Goal: Information Seeking & Learning: Learn about a topic

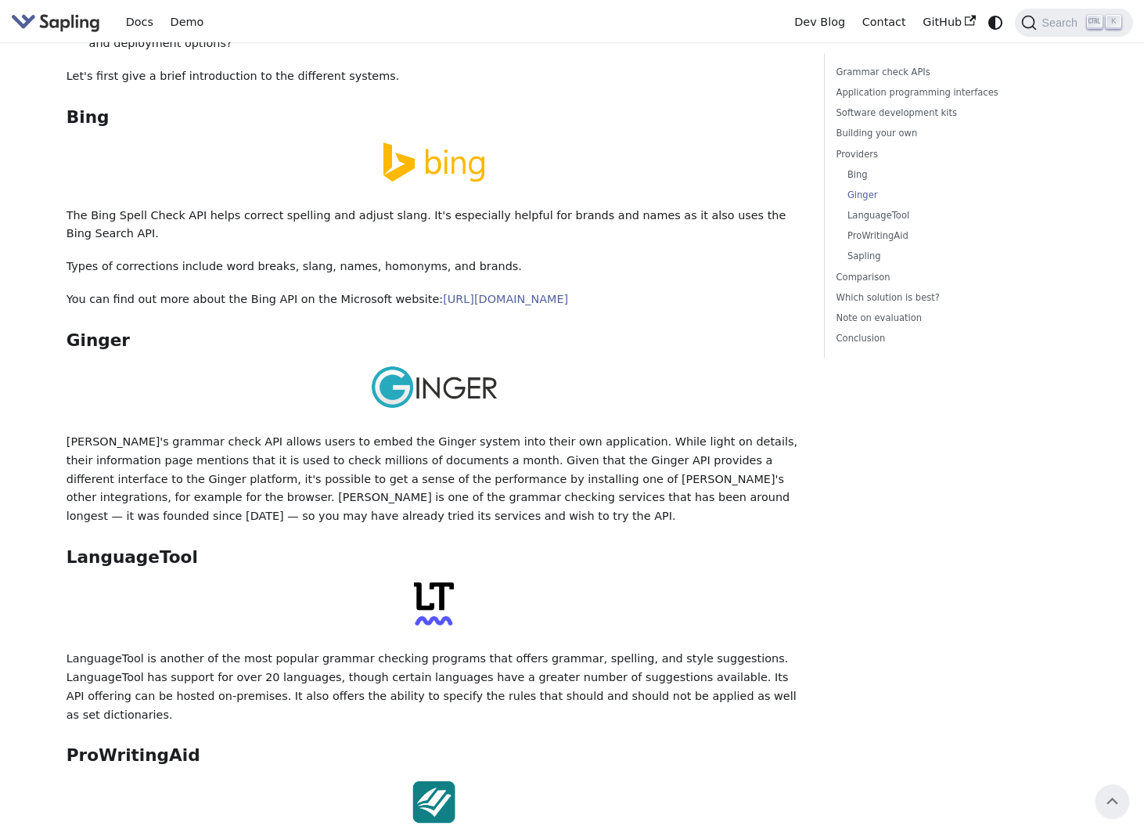
scroll to position [2392, 0]
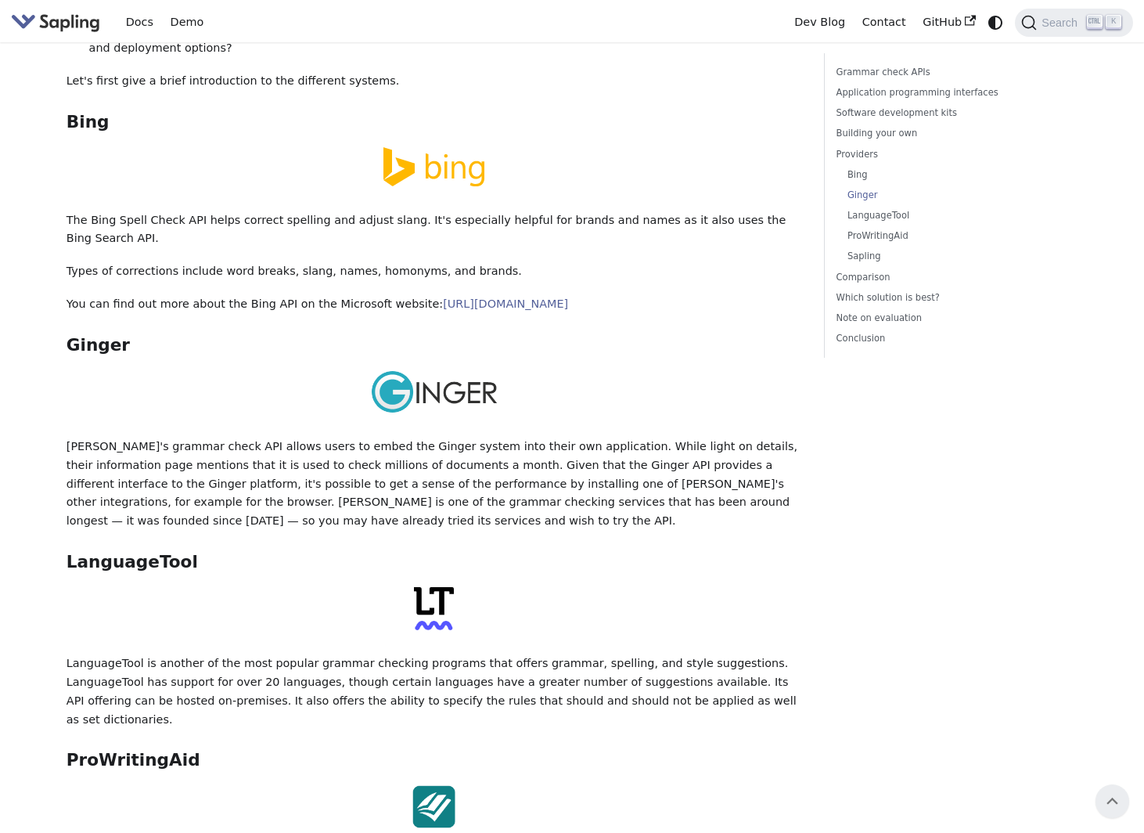
click at [678, 658] on div "5 Best Grammar and Spell Checking APIs / SDKs Try the Sapling API Try the Sapli…" at bounding box center [435, 143] width 736 height 4965
click at [198, 552] on link "​" at bounding box center [208, 562] width 20 height 20
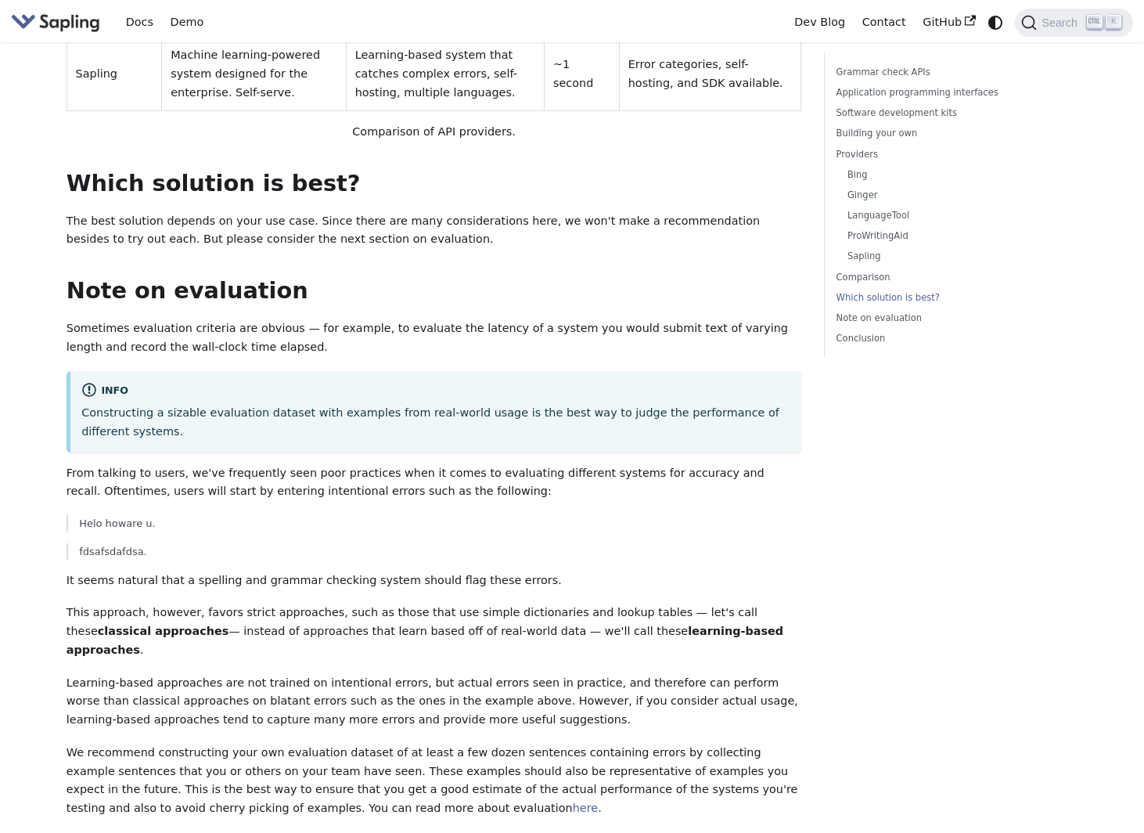
scroll to position [3945, 0]
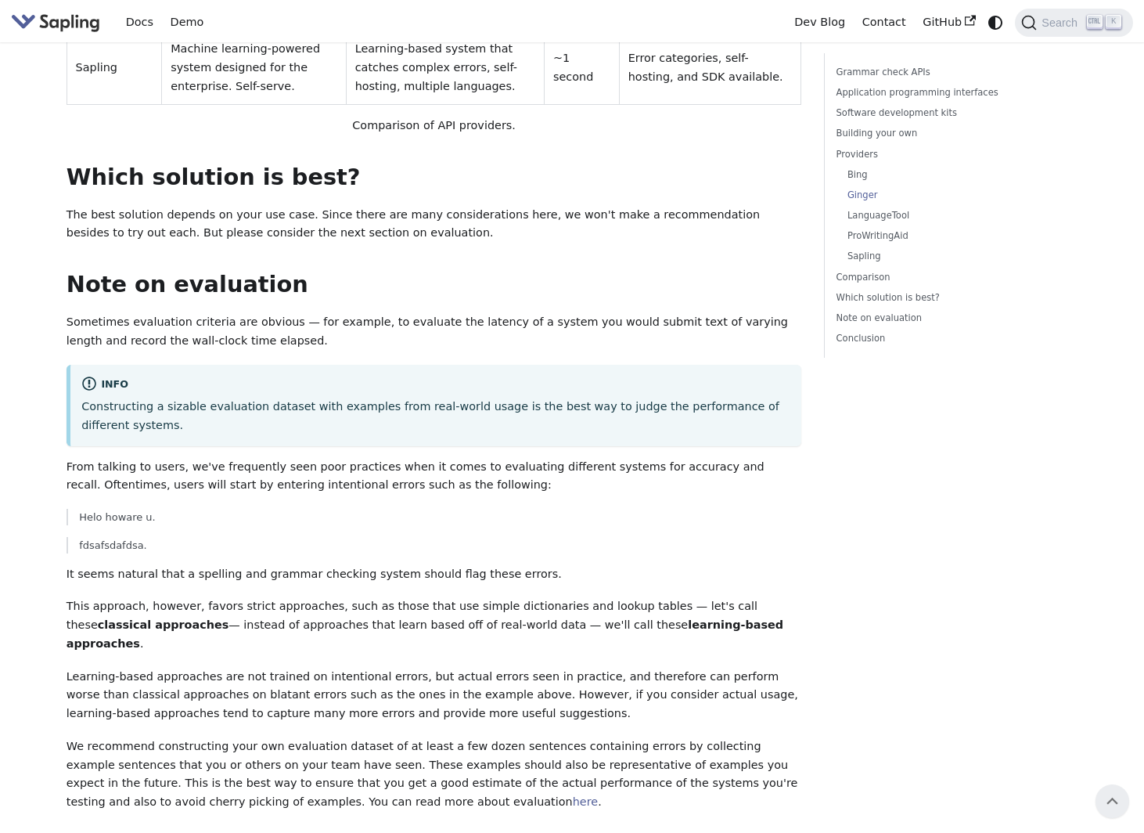
scroll to position [2392, 0]
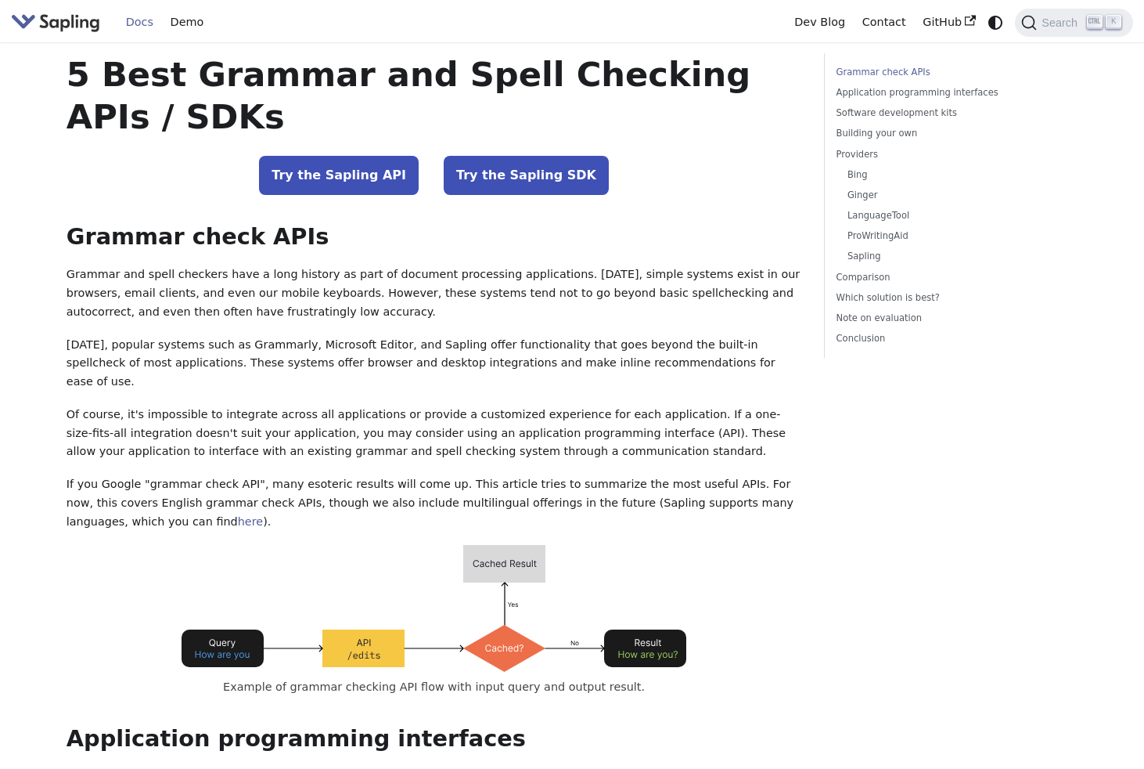
click at [145, 23] on link "Docs" at bounding box center [139, 22] width 45 height 24
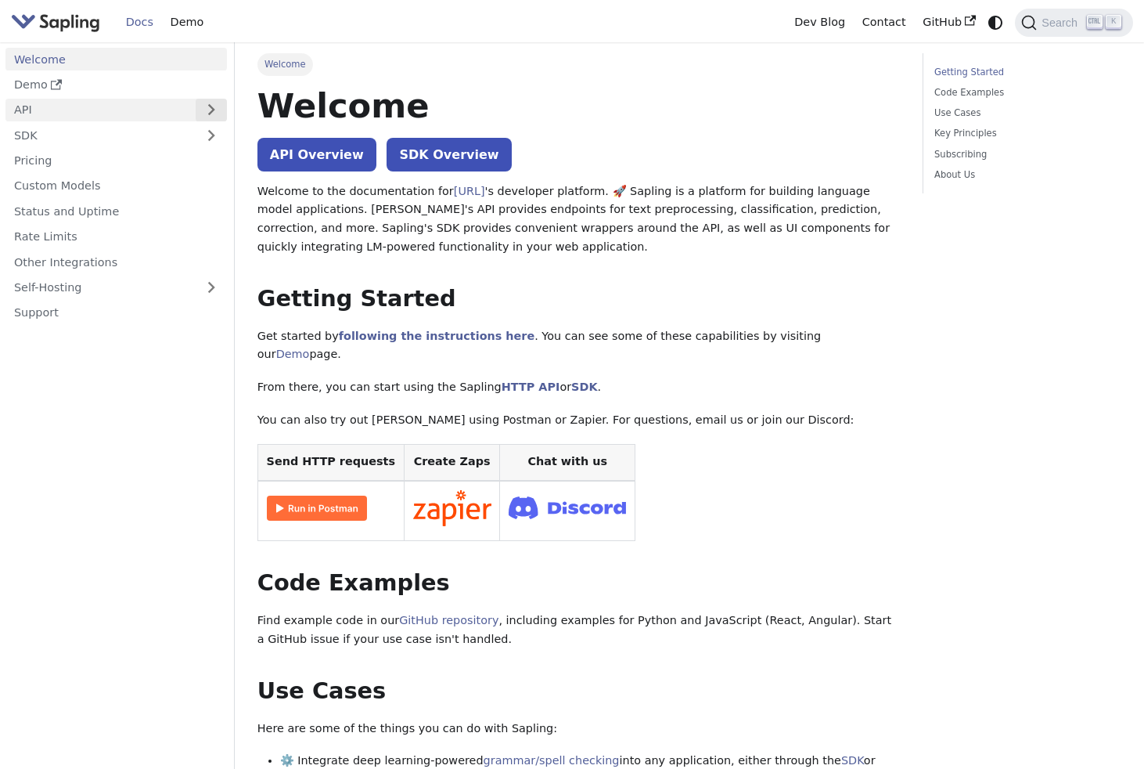
click at [203, 111] on button "Expand sidebar category 'API'" at bounding box center [211, 110] width 31 height 23
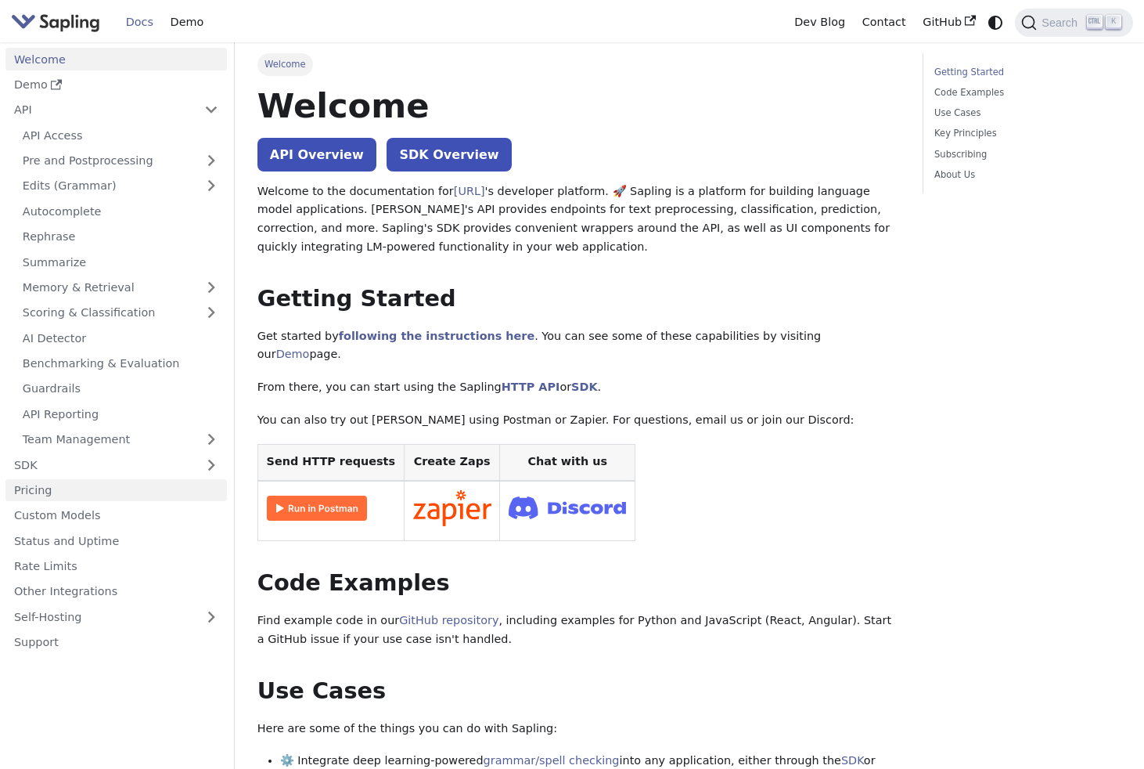
click at [171, 496] on link "Pricing" at bounding box center [116, 490] width 222 height 23
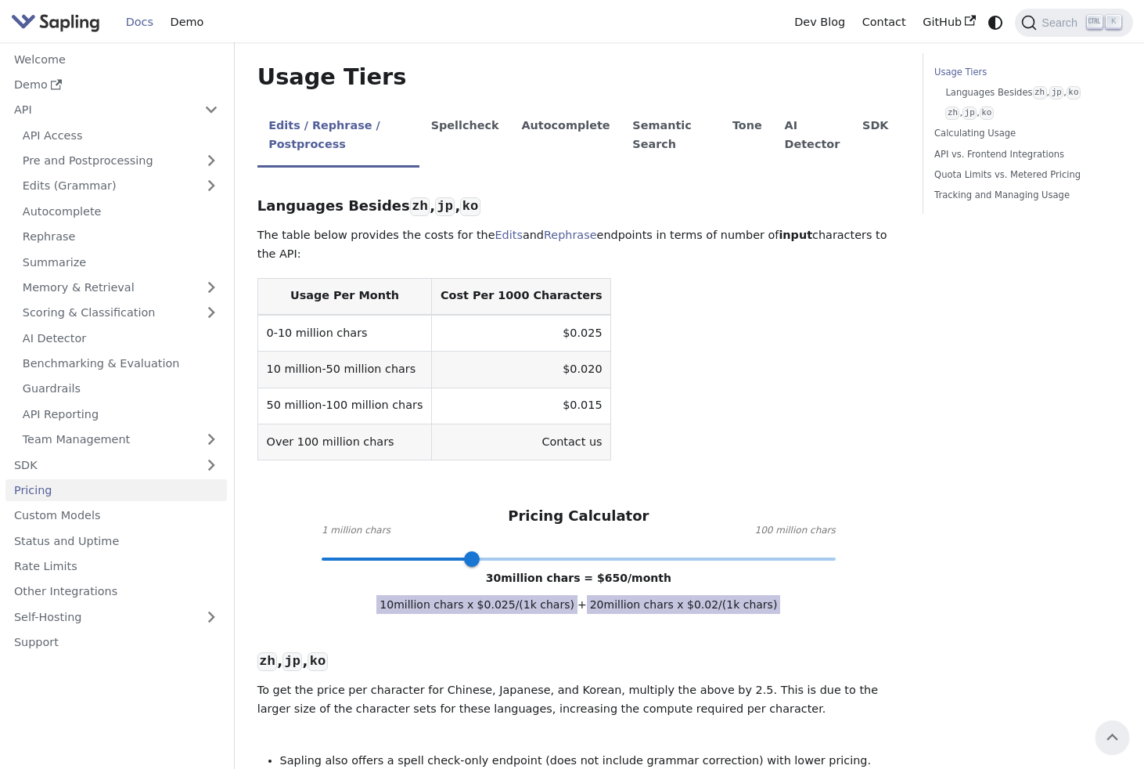
scroll to position [330, 0]
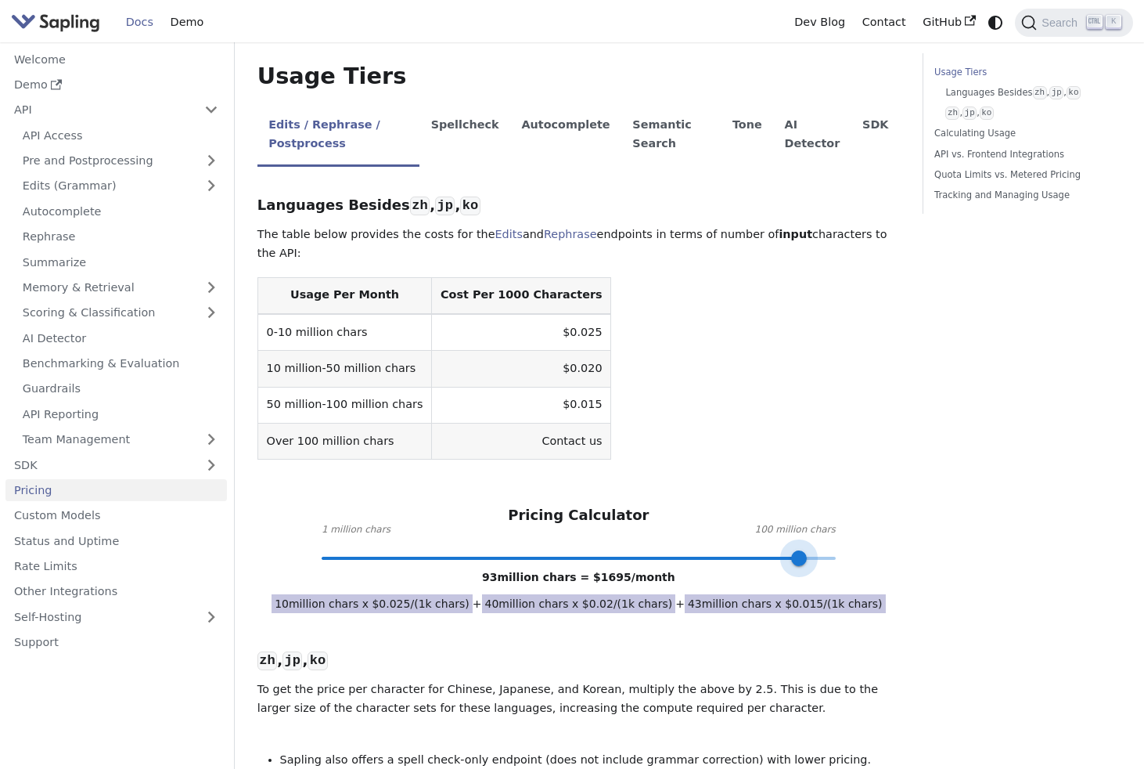
type input "100"
drag, startPoint x: 467, startPoint y: 499, endPoint x: 896, endPoint y: 494, distance: 428.2
click at [896, 506] on div "Pricing Calculator 1 million chars 100 million chars 100 million chars = $ 1800…" at bounding box center [579, 531] width 643 height 51
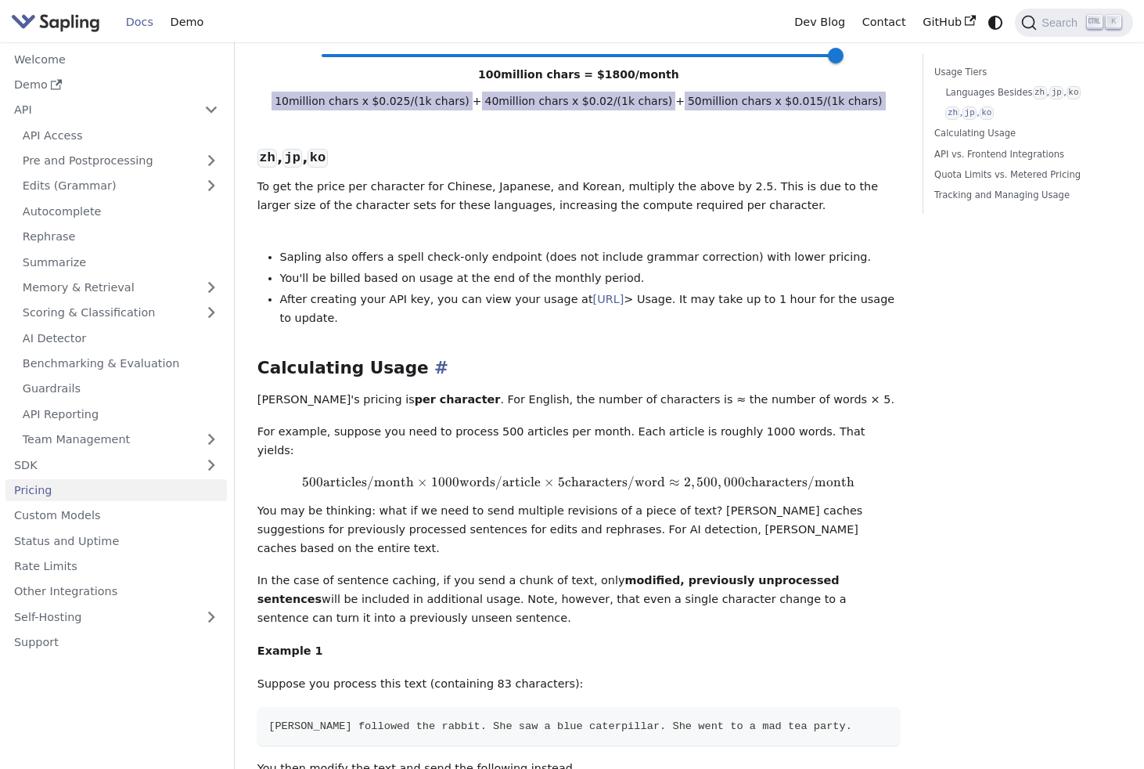
scroll to position [833, 0]
click at [612, 571] on p "In the case of sentence caching, if you send a chunk of text, only modified, pr…" at bounding box center [579, 599] width 643 height 56
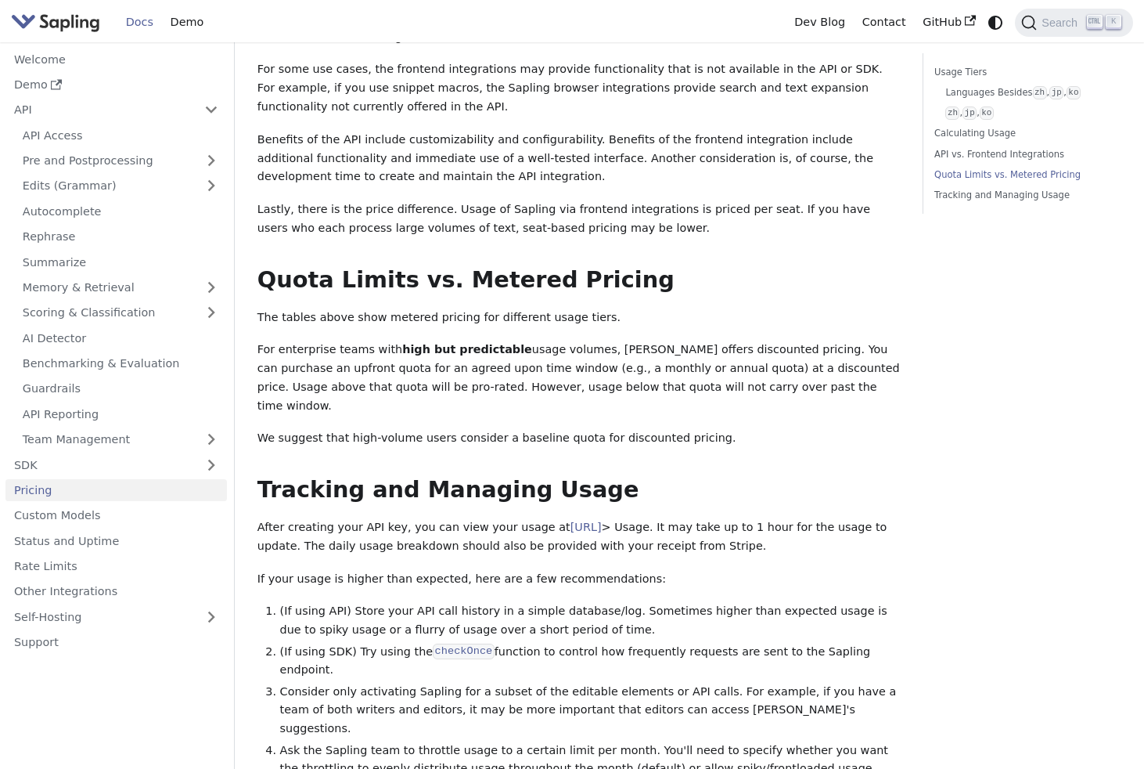
scroll to position [1980, 0]
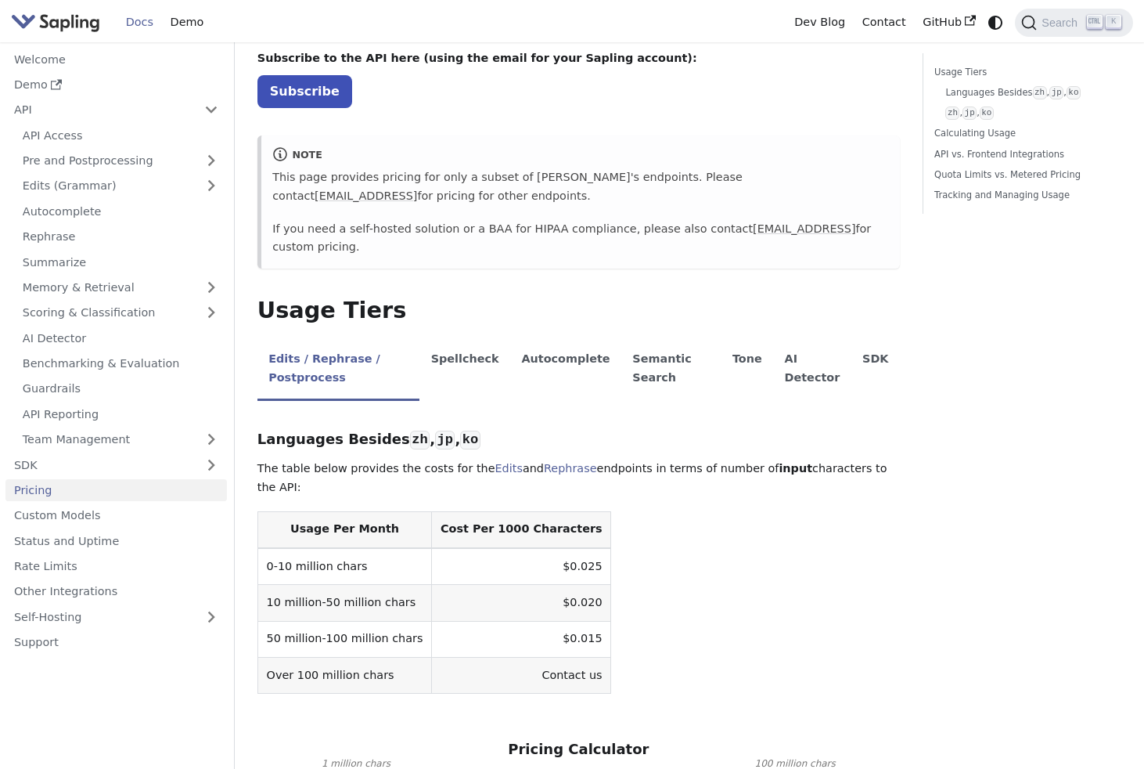
scroll to position [0, 0]
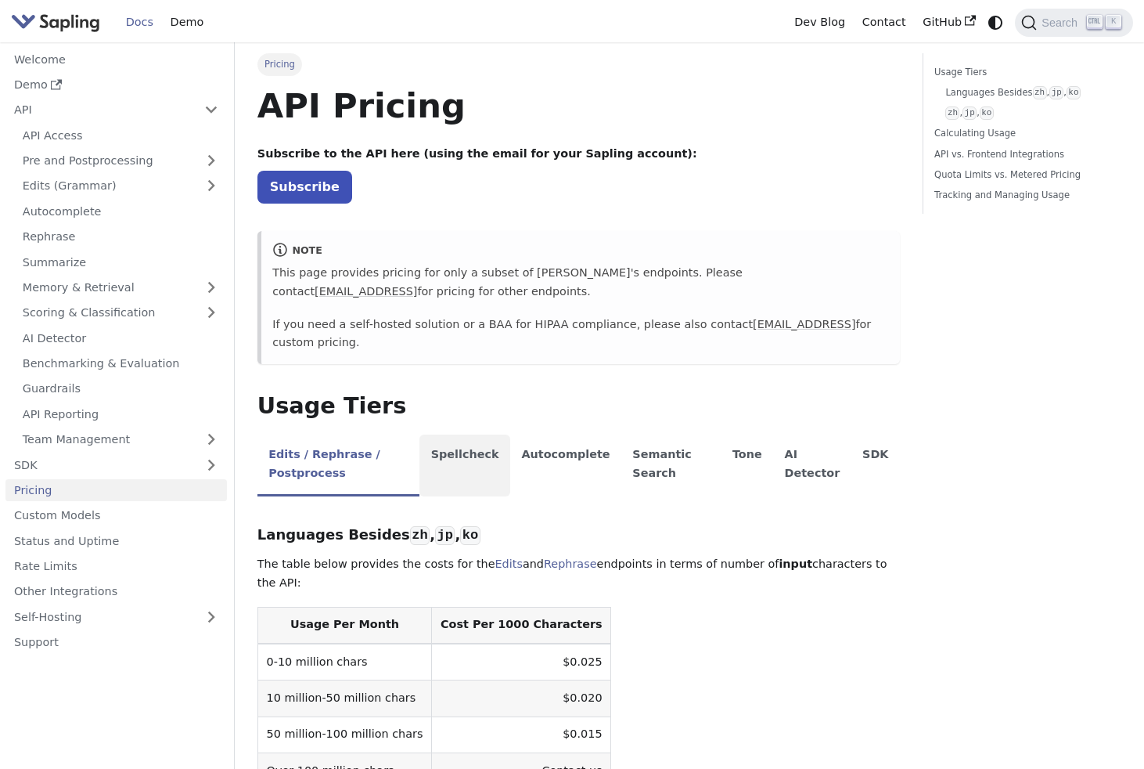
click at [492, 444] on li "Spellcheck" at bounding box center [465, 465] width 91 height 62
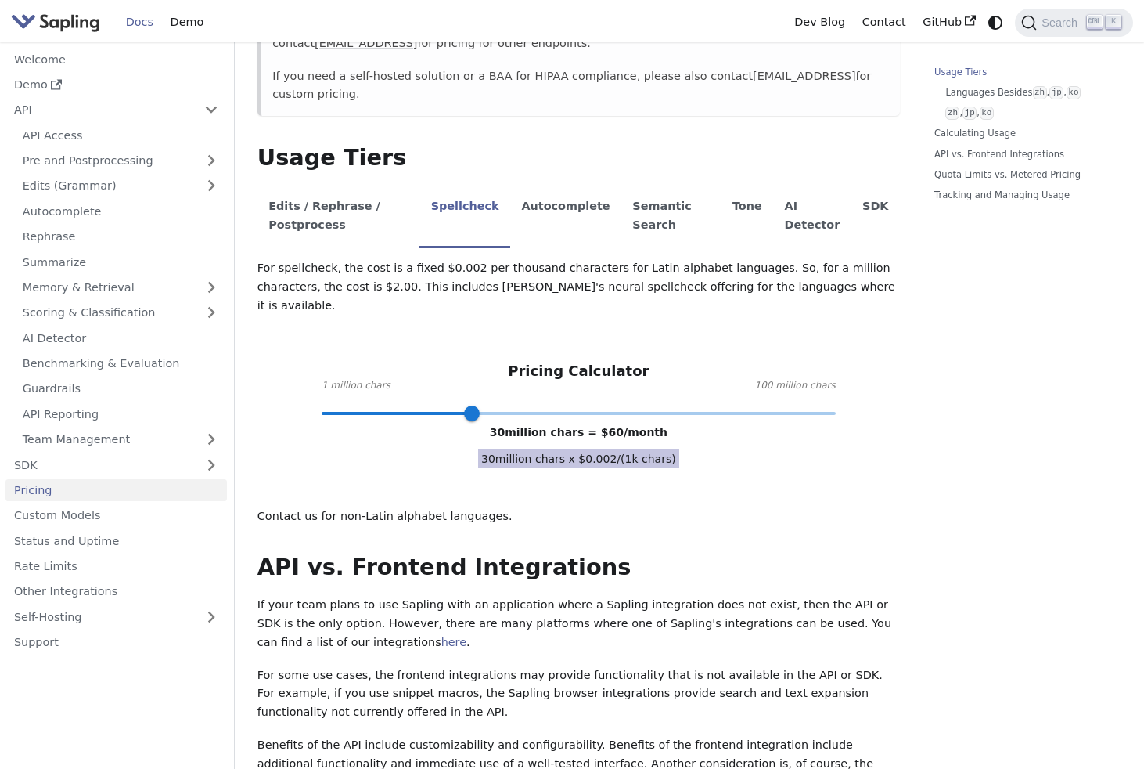
scroll to position [249, 0]
type input "100"
drag, startPoint x: 479, startPoint y: 358, endPoint x: 845, endPoint y: 344, distance: 365.8
click at [844, 405] on span at bounding box center [836, 413] width 16 height 16
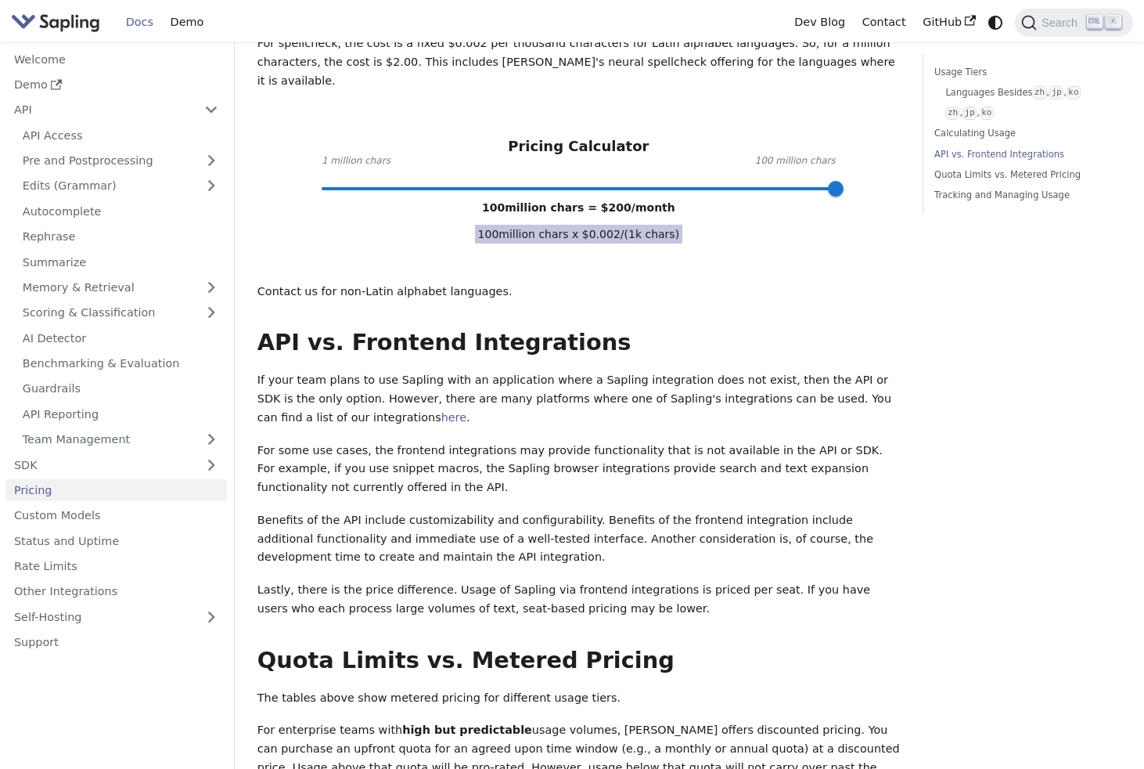
scroll to position [477, 0]
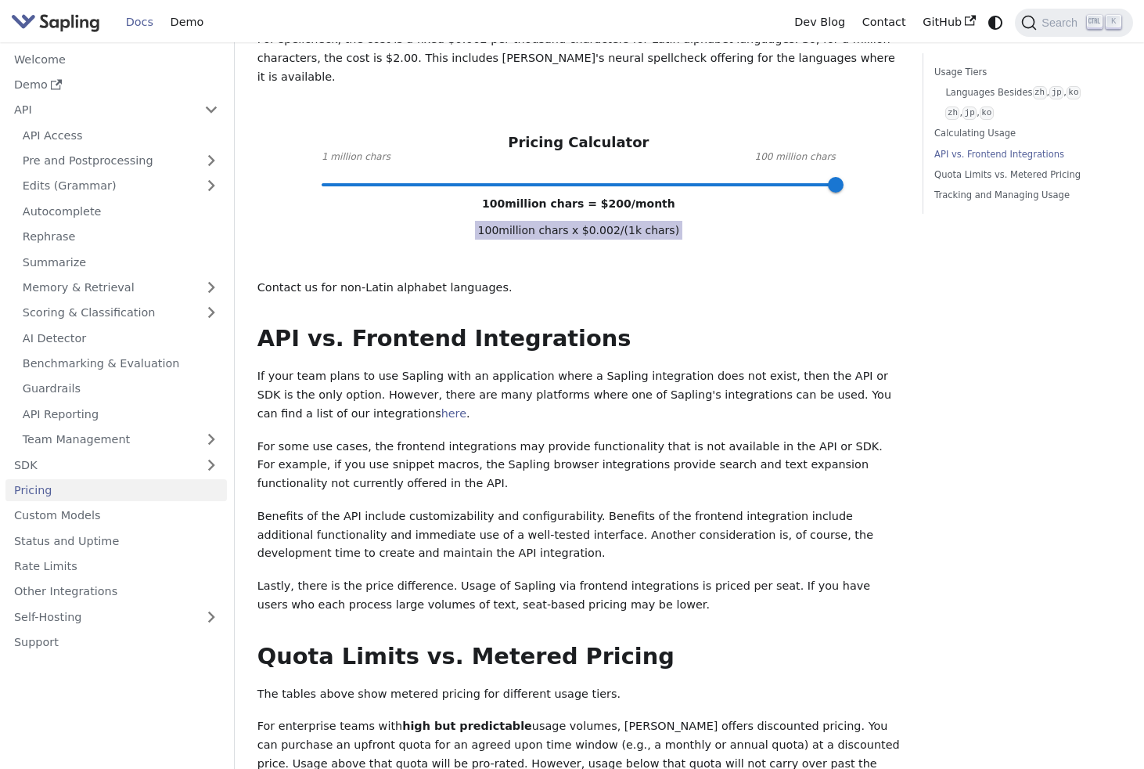
click at [1051, 549] on div "Usage Tiers Languages Besides zh , jp , ko zh , jp , ko Calculating Usage API v…" at bounding box center [1022, 424] width 222 height 1695
click at [1059, 540] on div "Usage Tiers Languages Besides zh , jp , ko zh , jp , ko Calculating Usage API v…" at bounding box center [1022, 424] width 222 height 1695
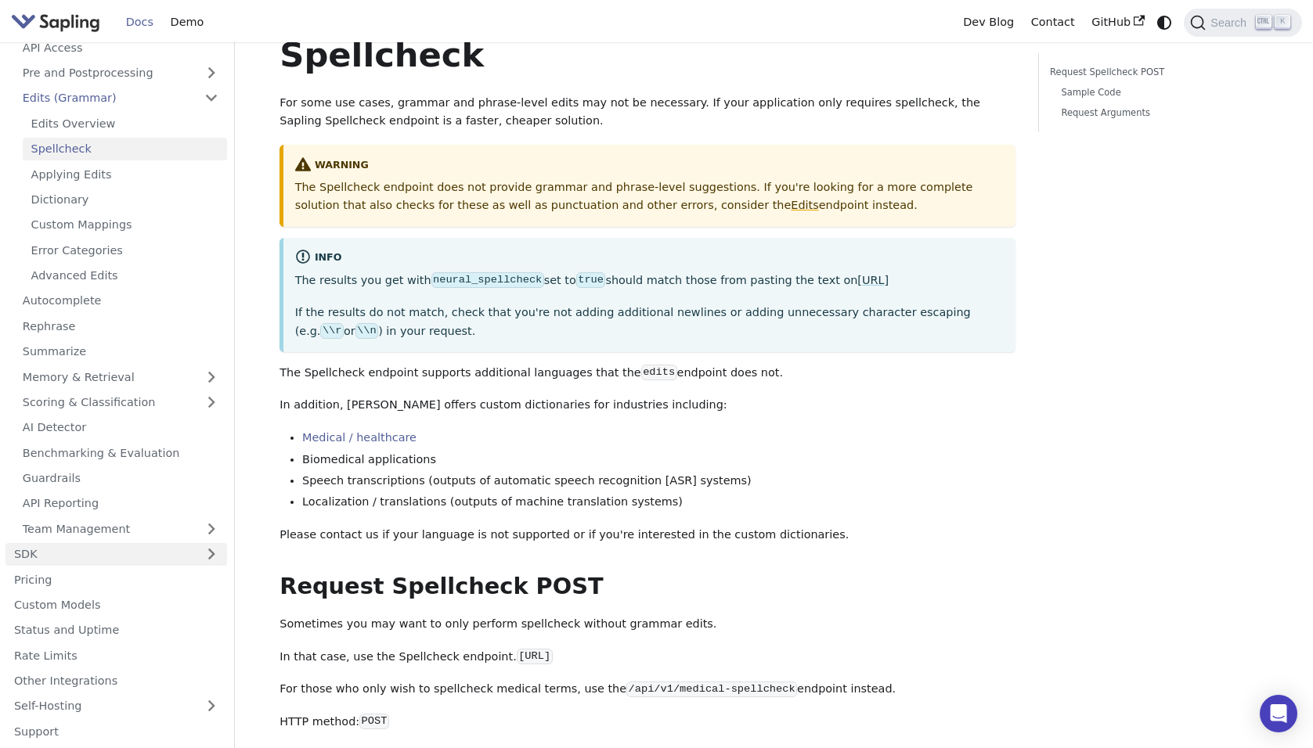
scroll to position [78, 0]
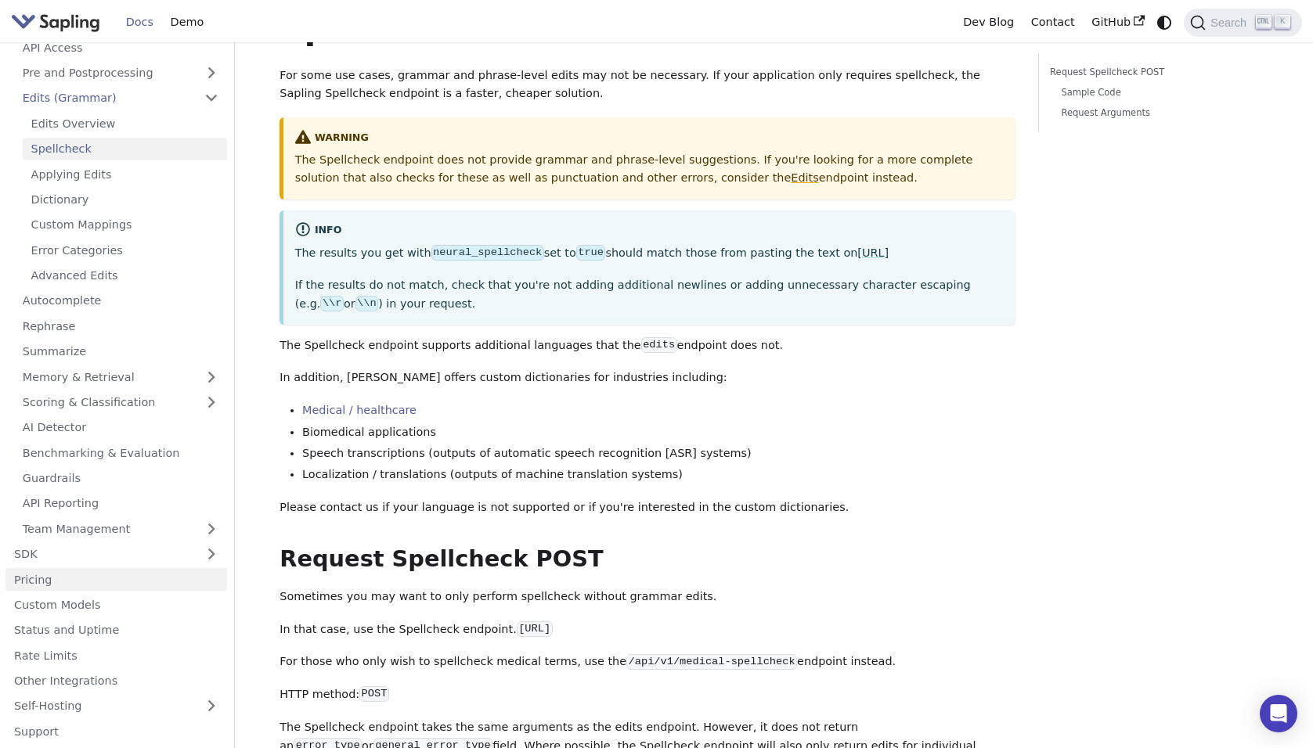
click at [76, 582] on link "Pricing" at bounding box center [116, 579] width 222 height 23
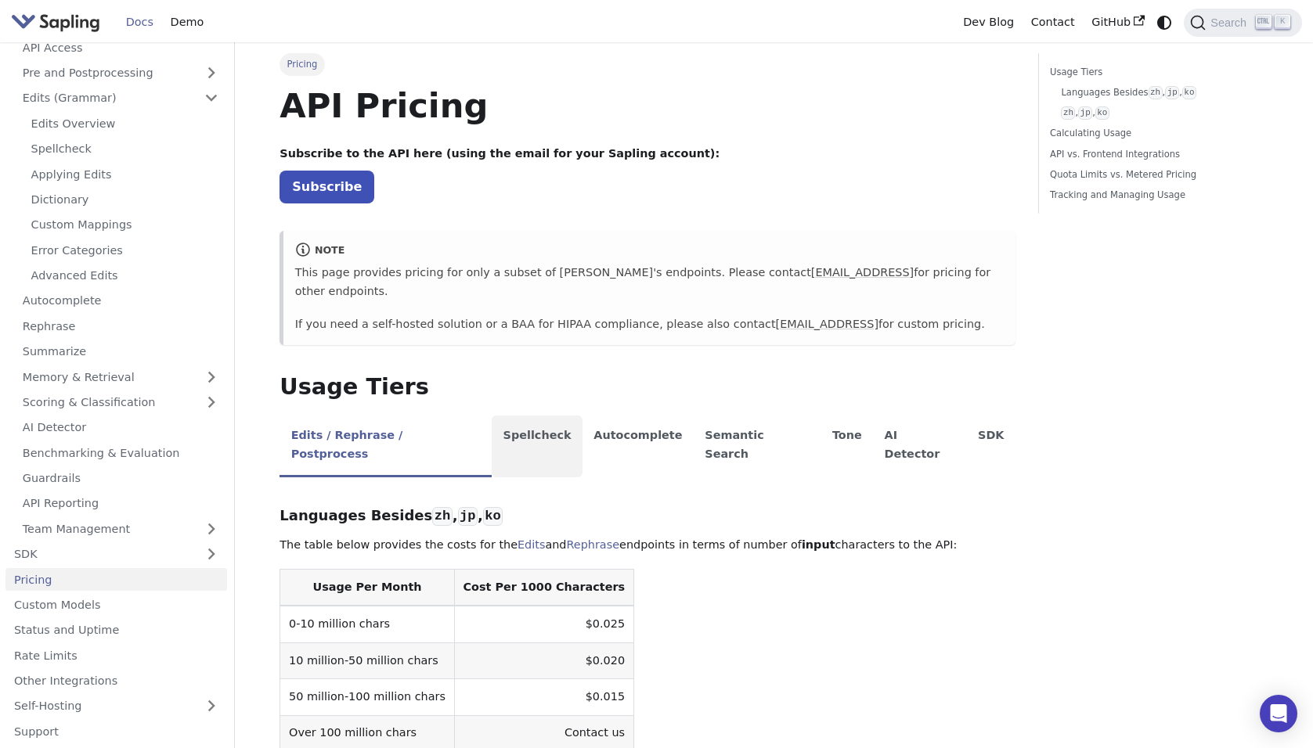
click at [524, 416] on li "Spellcheck" at bounding box center [537, 447] width 91 height 62
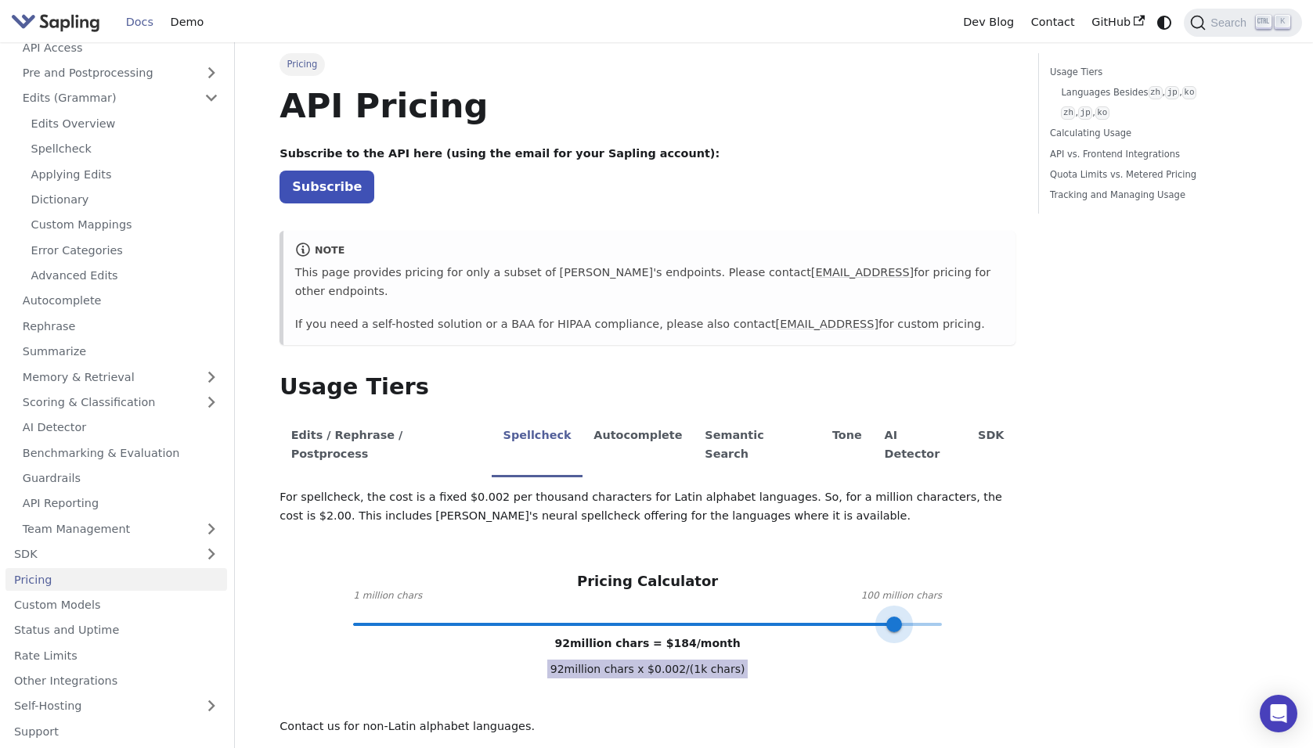
type input "100"
drag, startPoint x: 534, startPoint y: 585, endPoint x: 956, endPoint y: 599, distance: 422.2
click at [956, 599] on div "For spellcheck, the cost is a fixed $0.002 per thousand characters for Latin al…" at bounding box center [647, 611] width 736 height 247
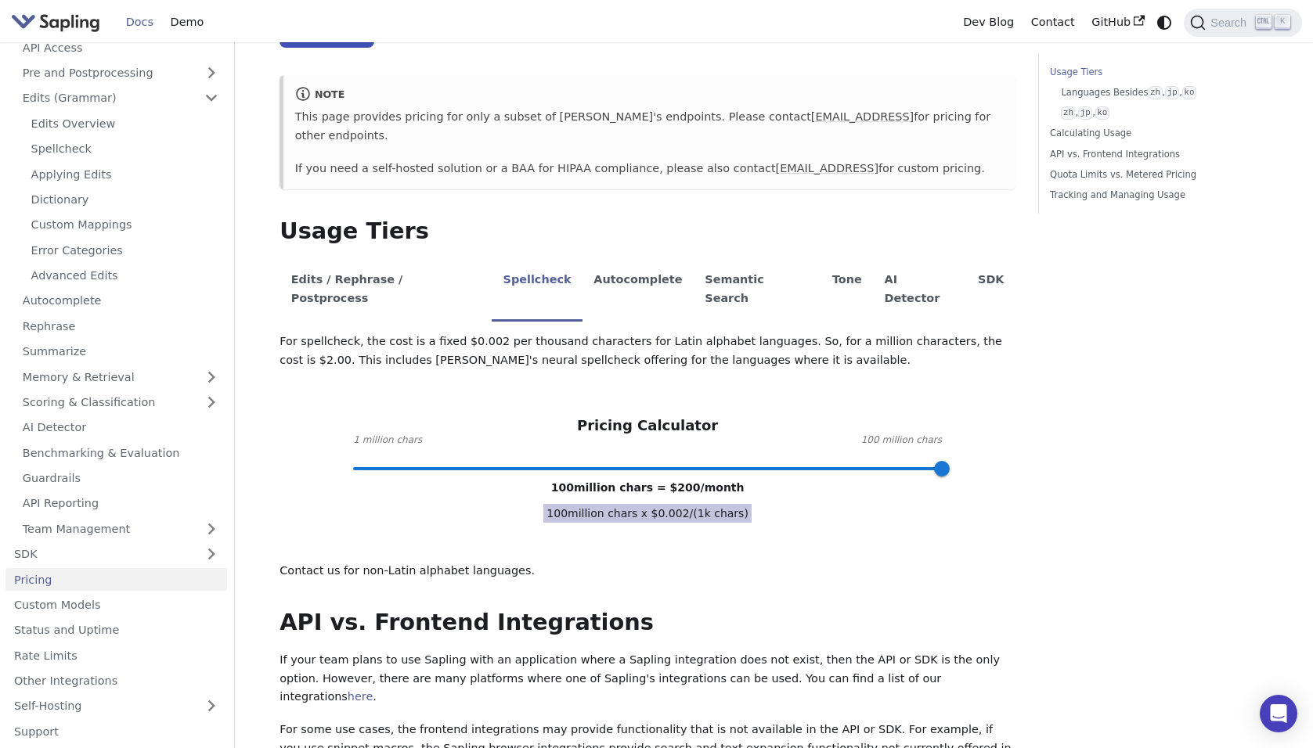
scroll to position [157, 0]
drag, startPoint x: 868, startPoint y: 408, endPoint x: 951, endPoint y: 405, distance: 83.0
click at [951, 416] on div "Pricing Calculator 1 million chars 100 million chars 100 million chars = $ 200 …" at bounding box center [647, 441] width 736 height 51
click at [940, 453] on div "For spellcheck, the cost is a fixed $0.002 per thousand characters for Latin al…" at bounding box center [647, 455] width 736 height 247
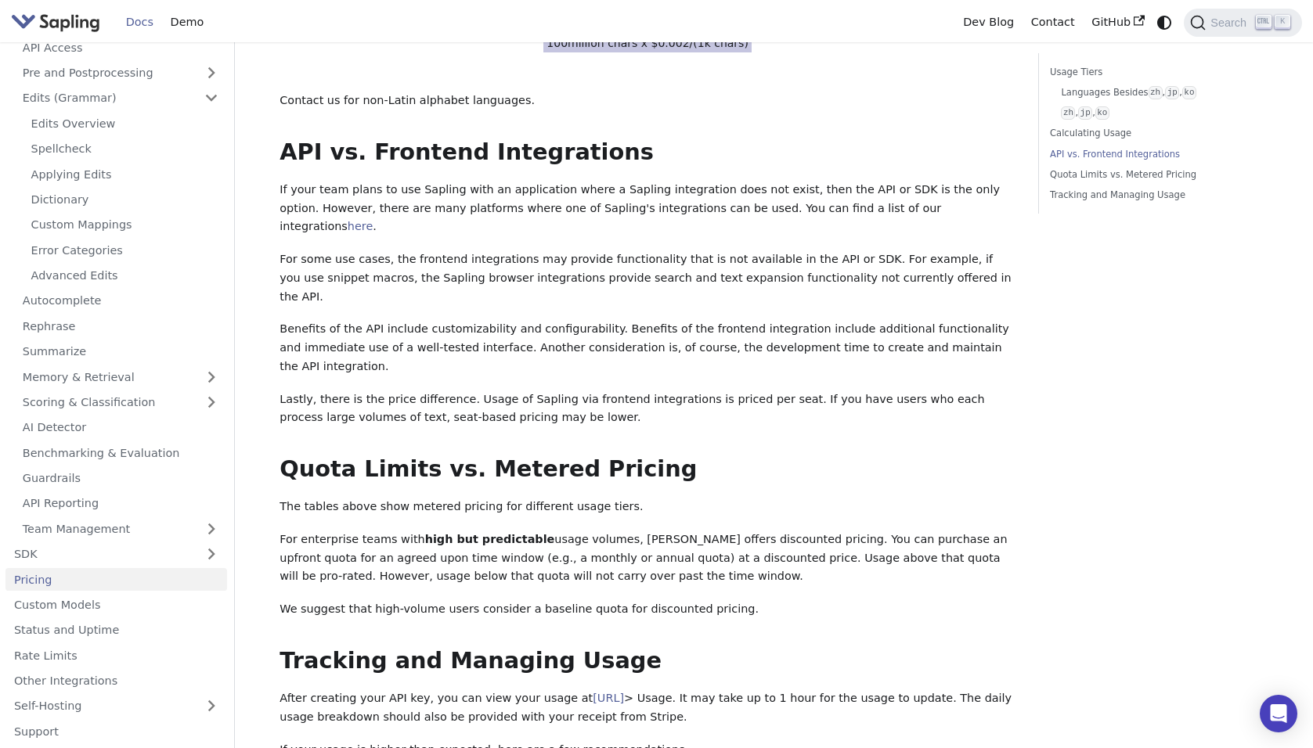
scroll to position [705, 0]
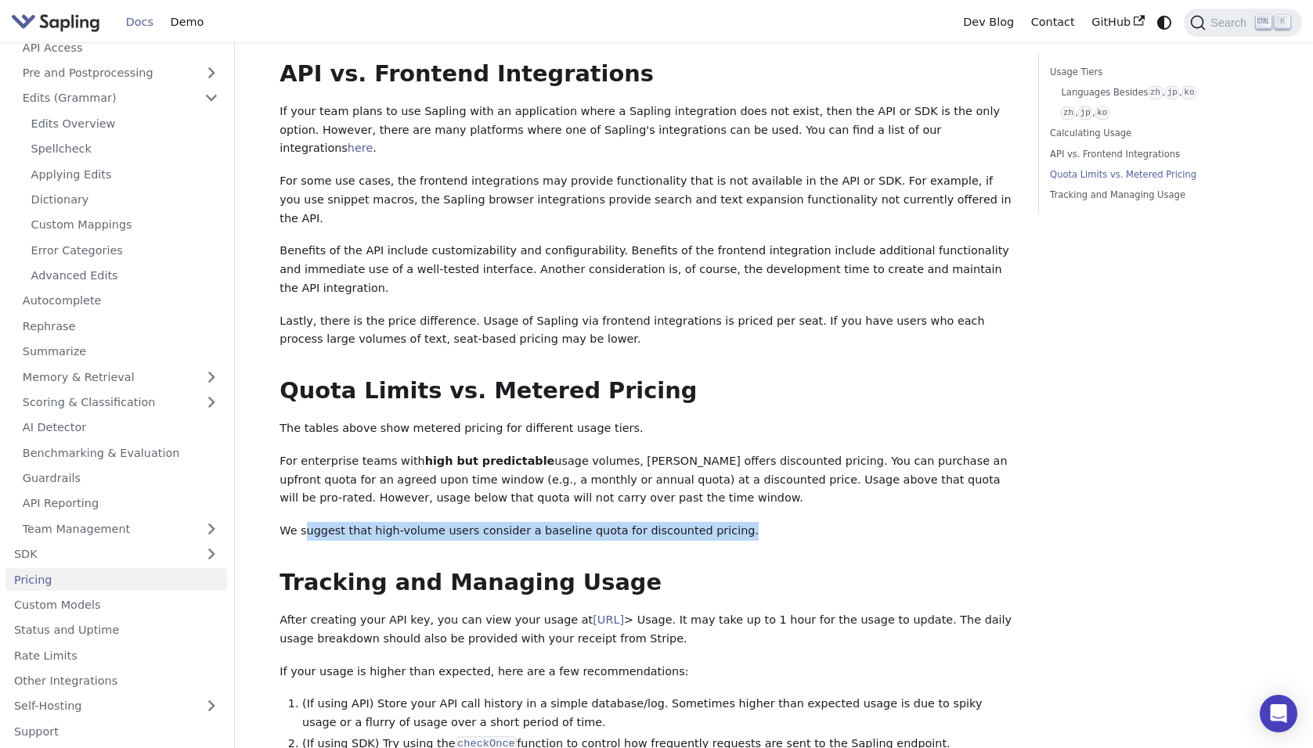
drag, startPoint x: 305, startPoint y: 439, endPoint x: 751, endPoint y: 441, distance: 446.2
click at [751, 522] on p "We suggest that high-volume users consider a baseline quota for discounted pric…" at bounding box center [647, 531] width 736 height 19
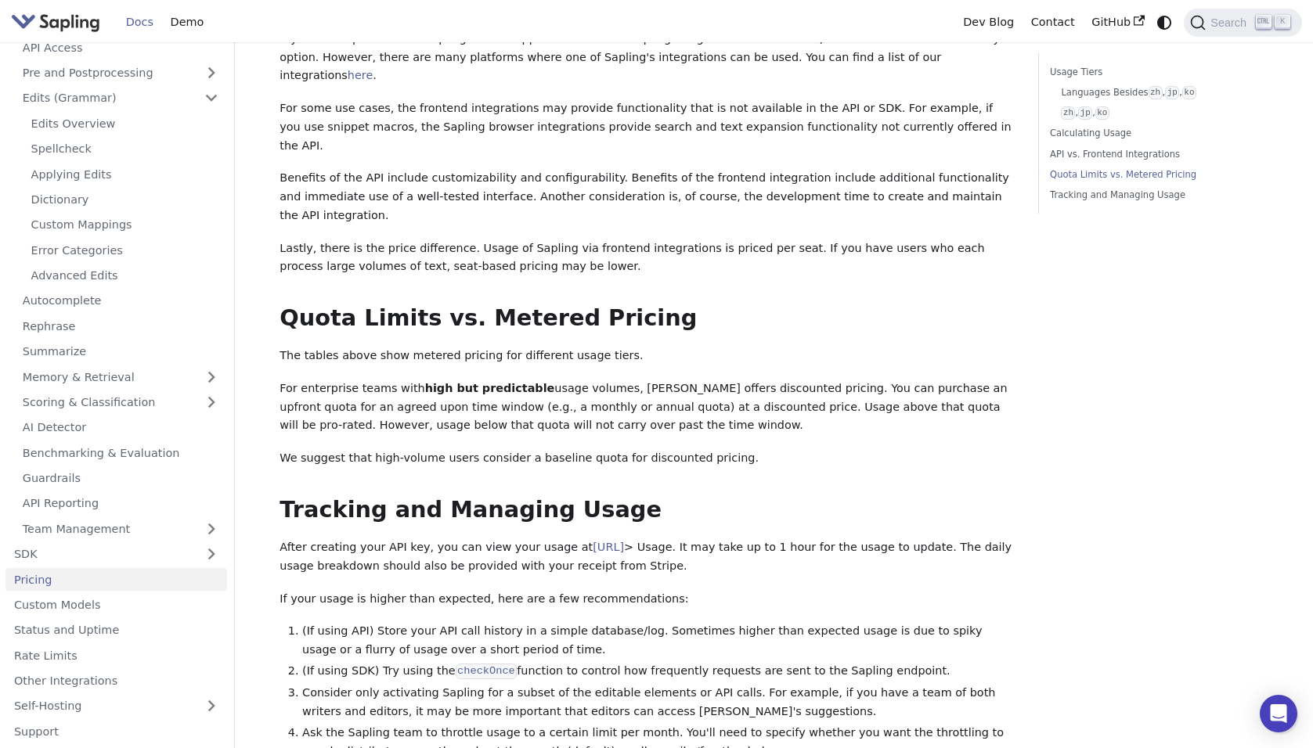
scroll to position [769, 0]
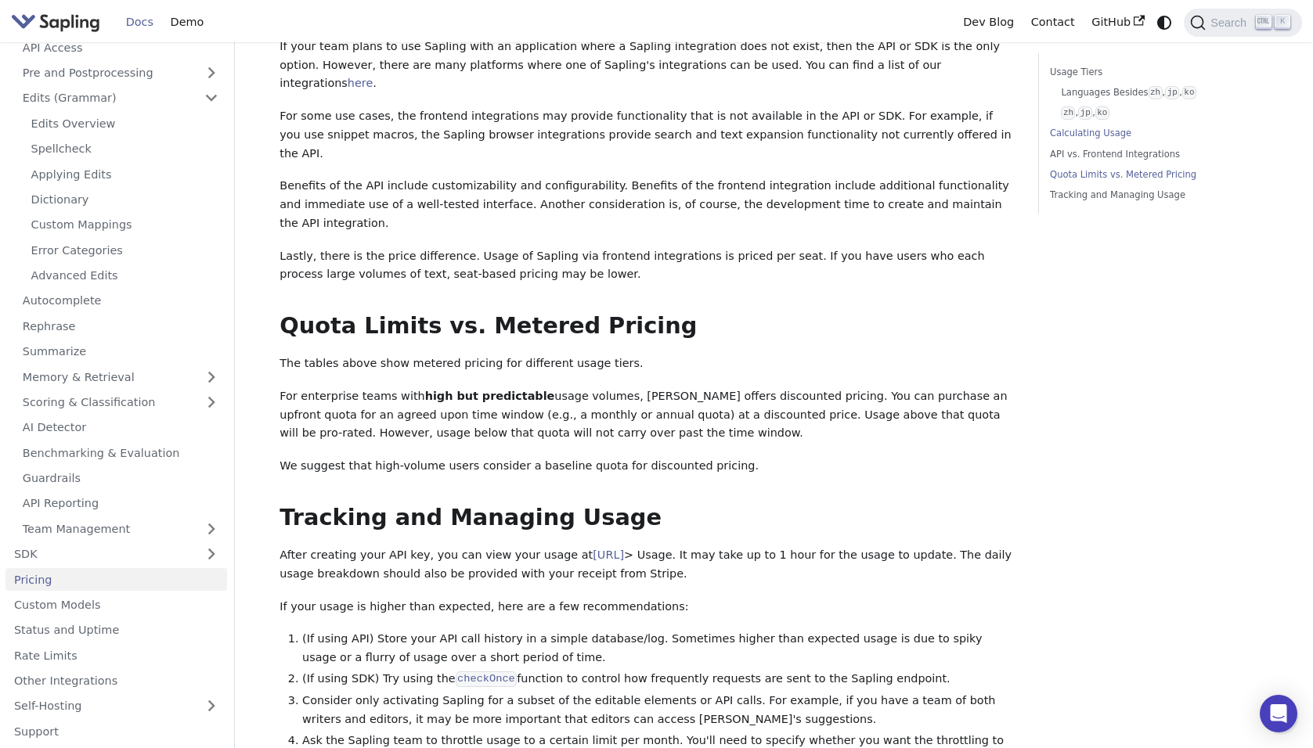
click at [1083, 140] on link "Calculating Usage" at bounding box center [1156, 133] width 212 height 15
click at [1087, 133] on link "Calculating Usage" at bounding box center [1156, 133] width 212 height 15
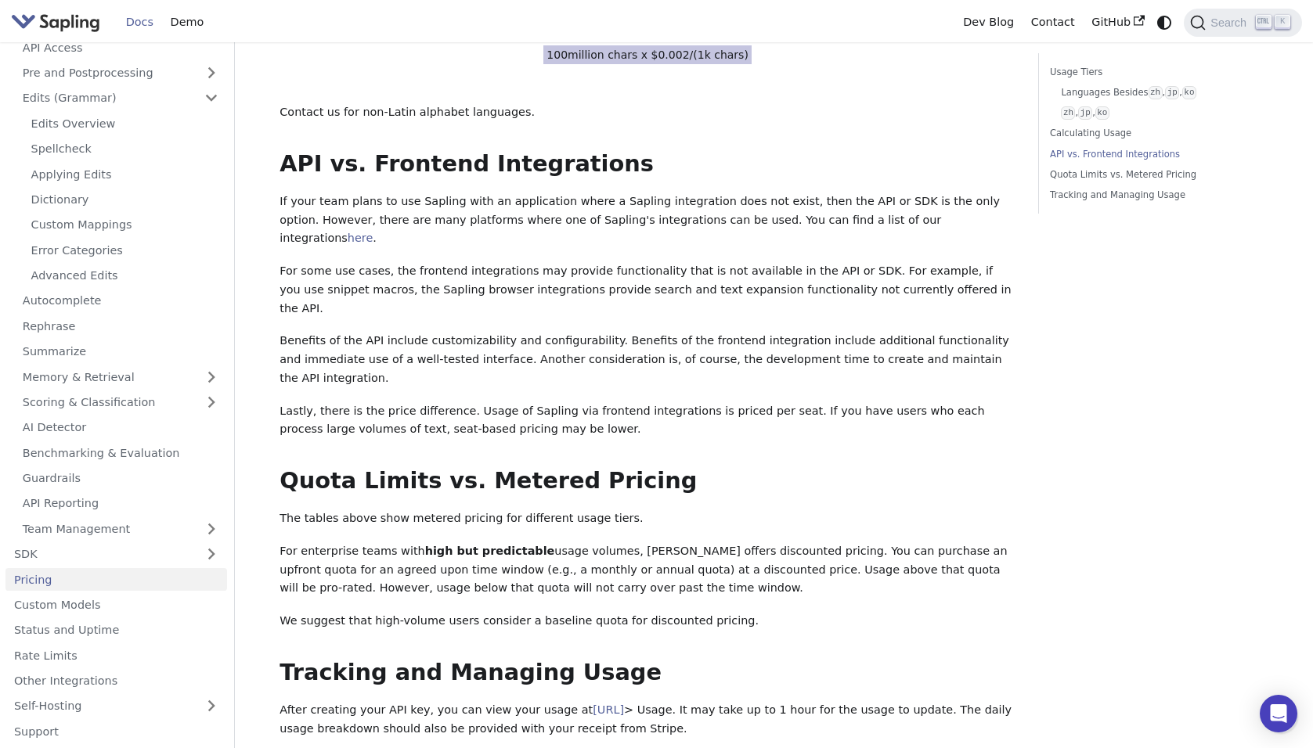
scroll to position [613, 0]
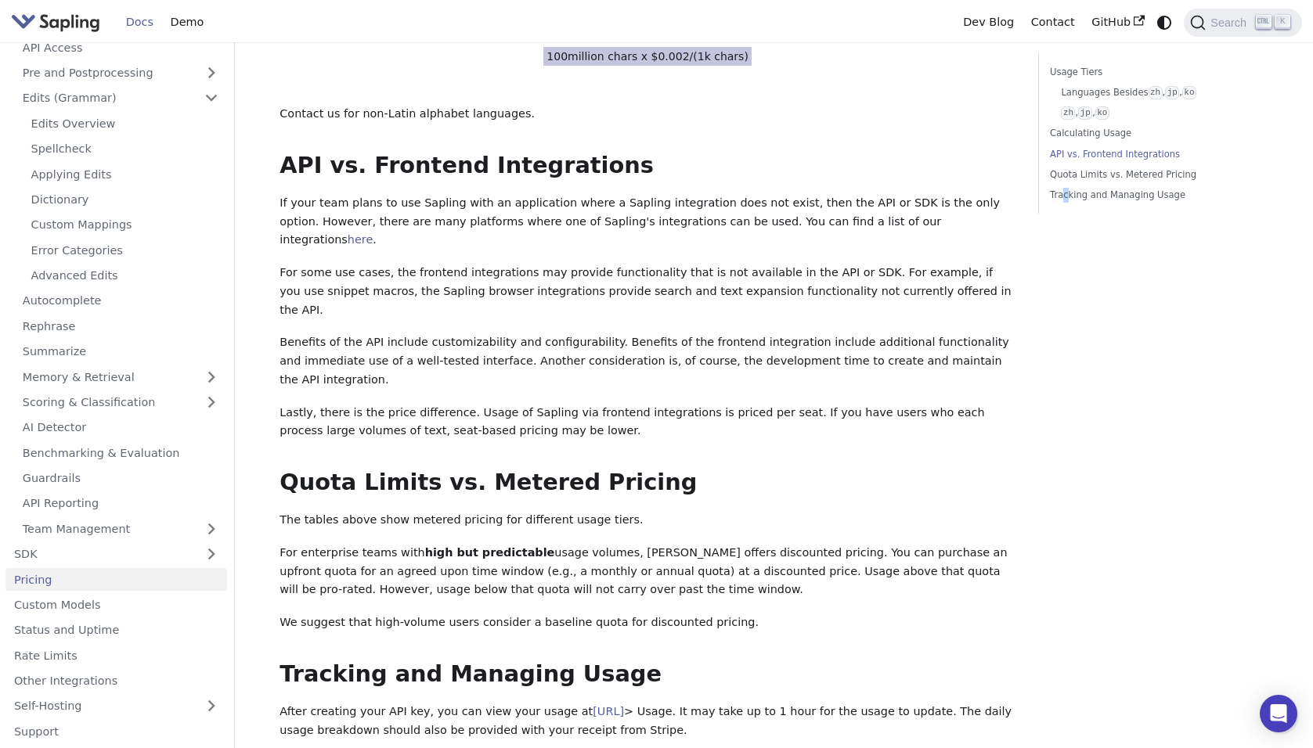
click at [1062, 533] on div "Usage Tiers Languages Besides zh , jp , ko zh , jp , ko Calculating Usage API v…" at bounding box center [1152, 241] width 253 height 1602
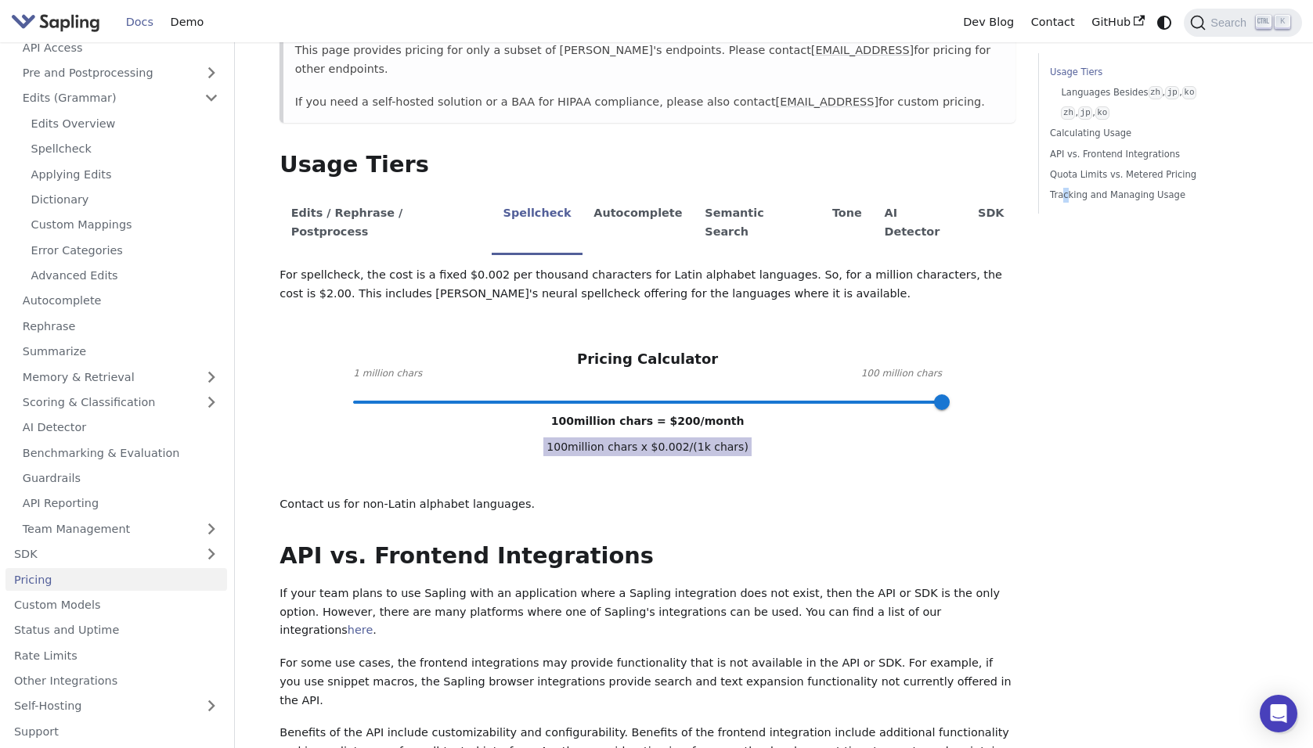
scroll to position [222, 0]
drag, startPoint x: 308, startPoint y: 470, endPoint x: 533, endPoint y: 470, distance: 225.4
click at [533, 496] on p "Contact us for non-Latin alphabet languages." at bounding box center [647, 505] width 736 height 19
click at [715, 496] on p "Contact us for non-Latin alphabet languages." at bounding box center [647, 505] width 736 height 19
click at [577, 416] on span "100 million chars = $ 200 /month" at bounding box center [647, 422] width 193 height 13
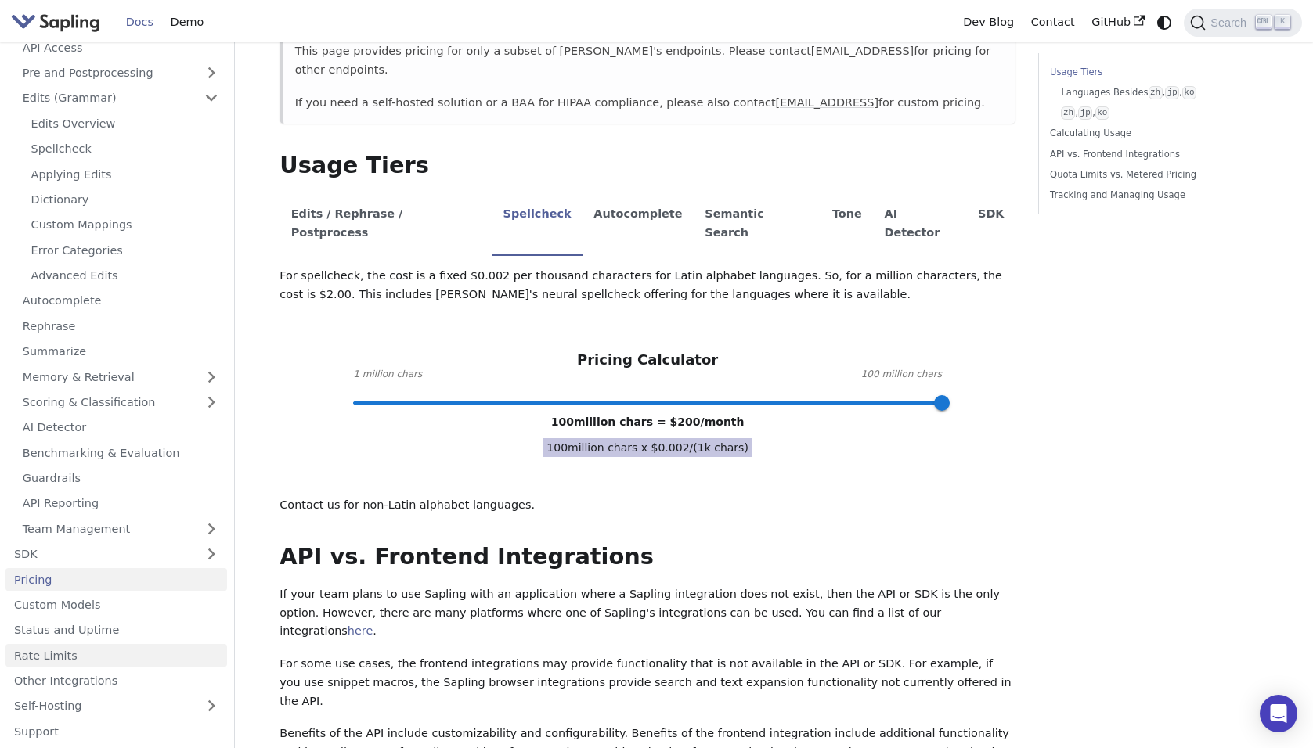
click at [36, 657] on link "Rate Limits" at bounding box center [116, 655] width 222 height 23
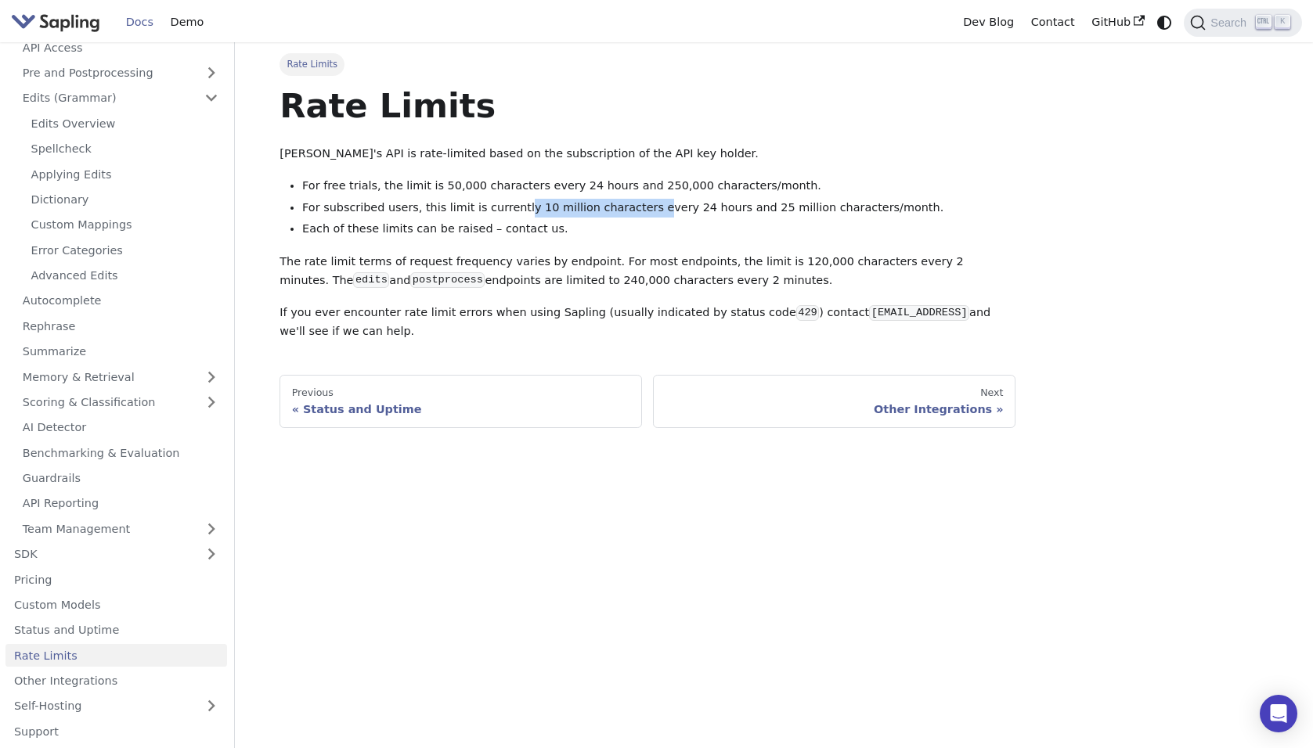
drag, startPoint x: 506, startPoint y: 207, endPoint x: 622, endPoint y: 208, distance: 116.6
click at [622, 208] on li "For subscribed users, this limit is currently 10 million characters every 24 ho…" at bounding box center [658, 208] width 713 height 19
click at [556, 233] on li "Each of these limits can be raised – contact us." at bounding box center [658, 229] width 713 height 19
drag, startPoint x: 881, startPoint y: 201, endPoint x: 510, endPoint y: 203, distance: 371.1
click at [510, 203] on li "For subscribed users, this limit is currently 10 million characters every 24 ho…" at bounding box center [658, 208] width 713 height 19
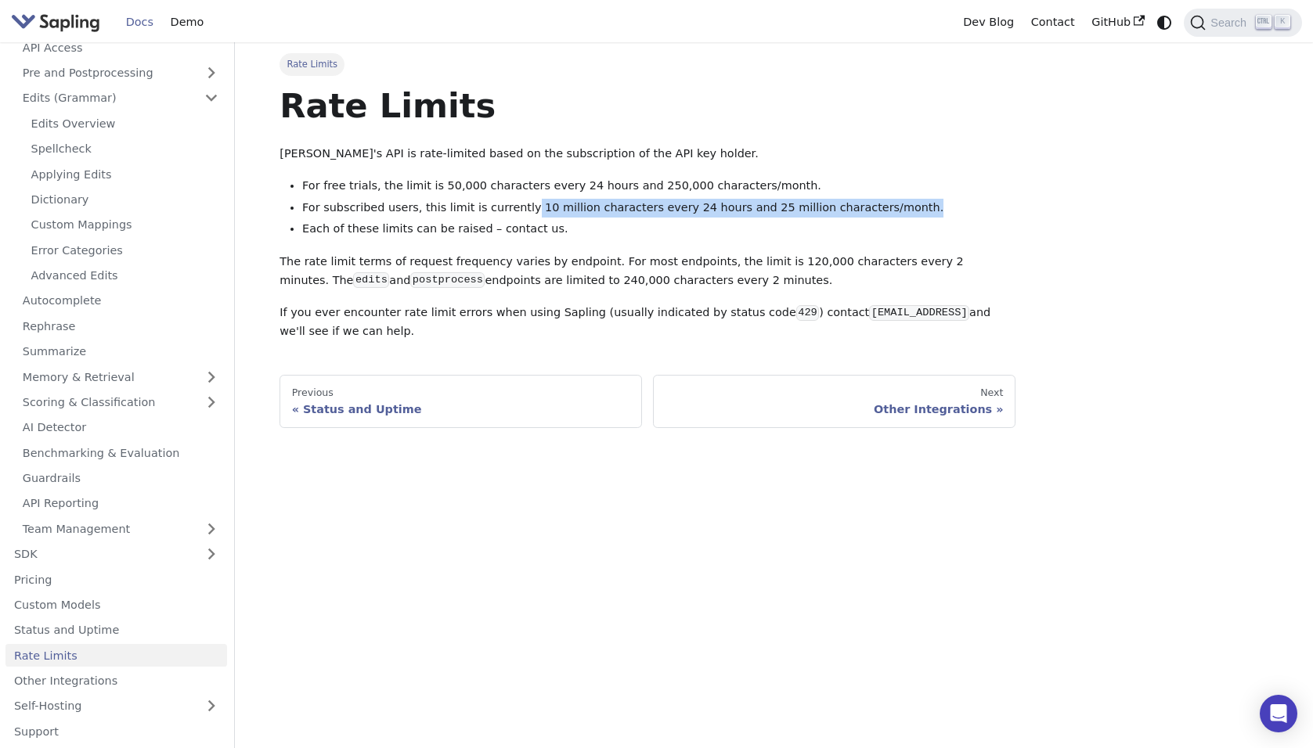
copy li "10 million characters every 24 hours and 25 million characters/month."
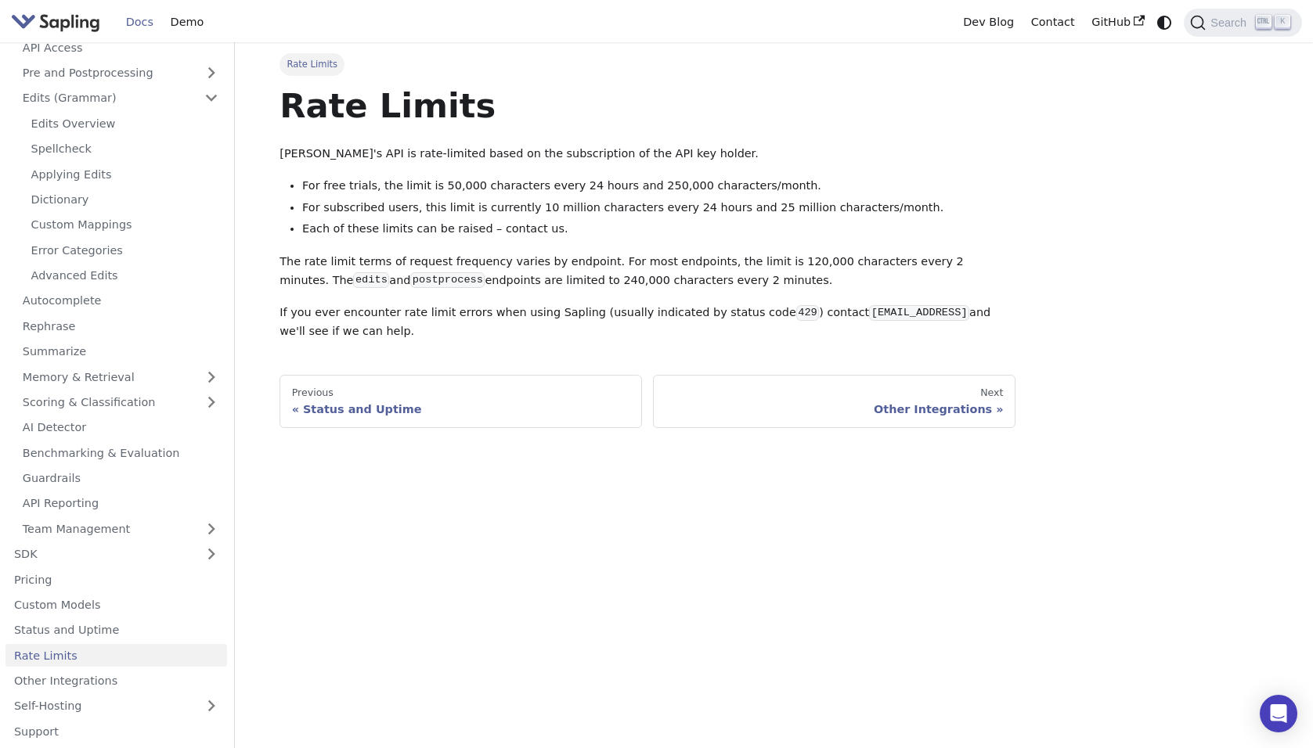
click at [648, 277] on p "The rate limit terms of request frequency varies by endpoint. For most endpoint…" at bounding box center [647, 272] width 736 height 38
drag, startPoint x: 661, startPoint y: 286, endPoint x: 620, endPoint y: 283, distance: 40.8
click at [620, 283] on p "The rate limit terms of request frequency varies by endpoint. For most endpoint…" at bounding box center [647, 272] width 736 height 38
click at [674, 281] on p "The rate limit terms of request frequency varies by endpoint. For most endpoint…" at bounding box center [647, 272] width 736 height 38
click at [755, 313] on p "If you ever encounter rate limit errors when using Sapling (usually indicated b…" at bounding box center [647, 323] width 736 height 38
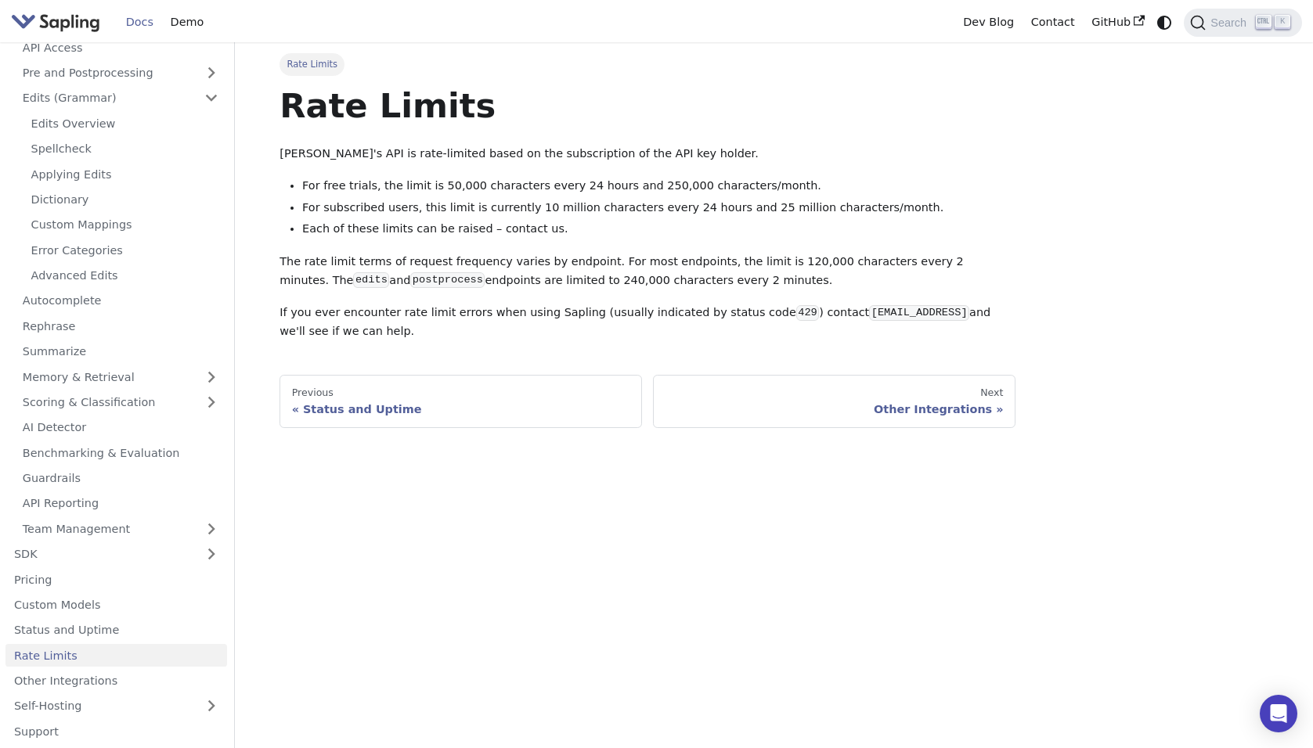
drag, startPoint x: 679, startPoint y: 279, endPoint x: 498, endPoint y: 248, distance: 184.3
click at [498, 248] on div "Rate Limits Sapling's API is rate-limited based on the subscription of the API …" at bounding box center [647, 213] width 736 height 257
click at [525, 255] on p "The rate limit terms of request frequency varies by endpoint. For most endpoint…" at bounding box center [647, 272] width 736 height 38
drag, startPoint x: 703, startPoint y: 283, endPoint x: 289, endPoint y: 210, distance: 420.6
click at [289, 210] on div "Rate Limits Sapling's API is rate-limited based on the subscription of the API …" at bounding box center [647, 213] width 736 height 257
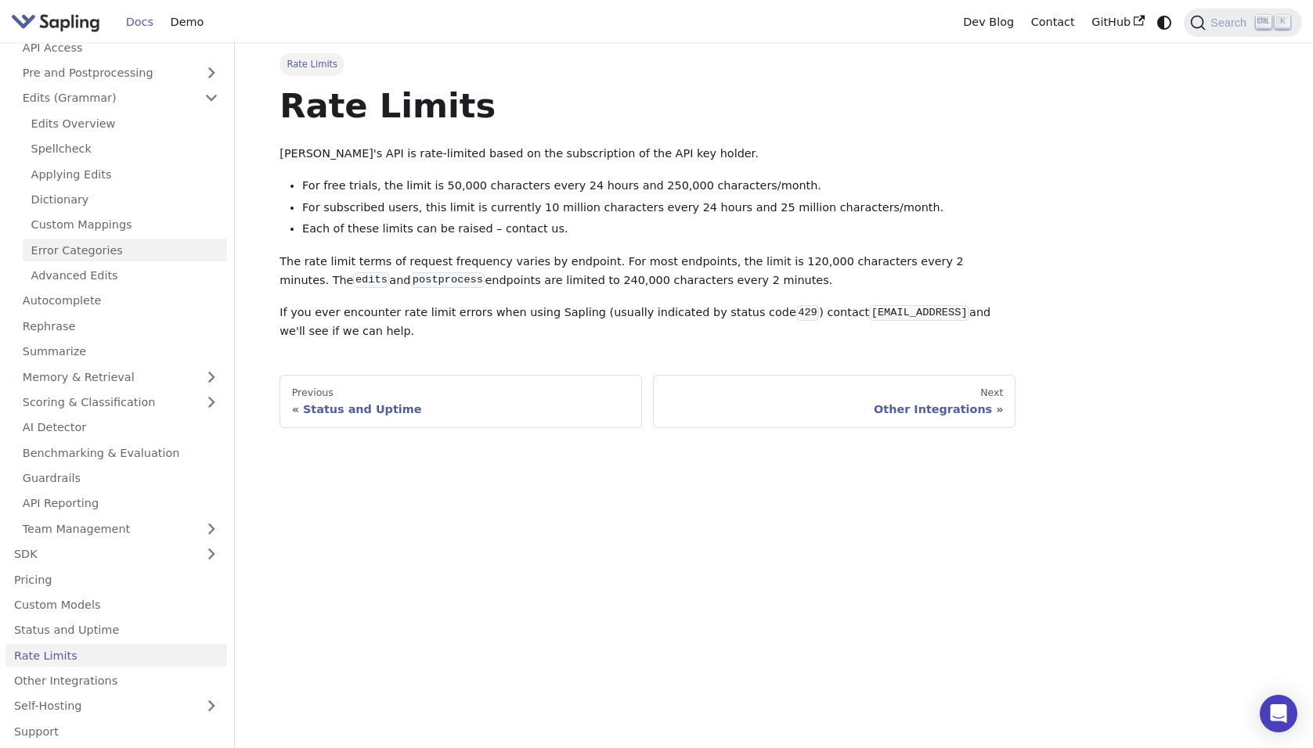
copy div "For subscribed users, this limit is currently 10 million characters every 24 ho…"
click at [840, 622] on div "Rate Limits Rate Limits Sapling's API is rate-limited based on the subscription…" at bounding box center [774, 395] width 1033 height 706
click at [1246, 229] on div "Rate Limits Rate Limits Sapling's API is rate-limited based on the subscription…" at bounding box center [774, 240] width 1011 height 375
drag, startPoint x: 1063, startPoint y: 232, endPoint x: 1052, endPoint y: 229, distance: 11.4
click at [1083, 238] on div "Rate Limits Rate Limits Sapling's API is rate-limited based on the subscription…" at bounding box center [774, 240] width 1011 height 375
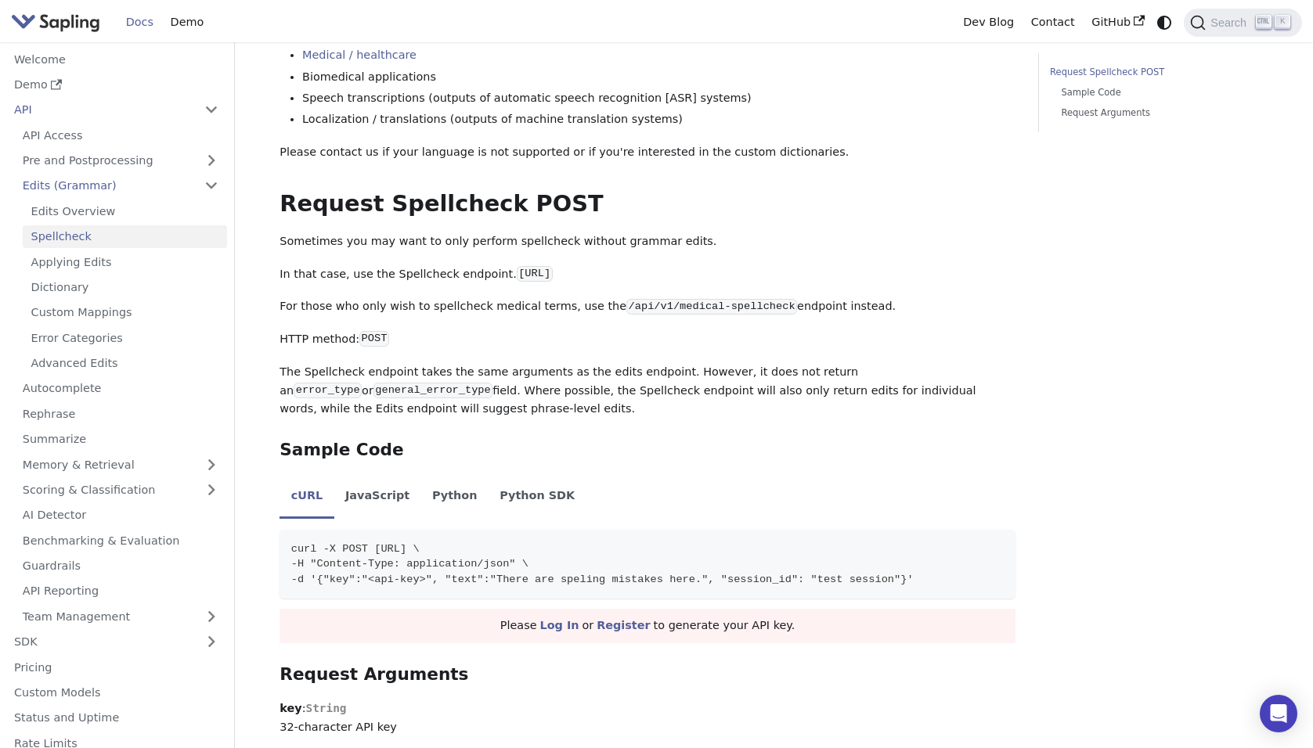
scroll to position [470, 0]
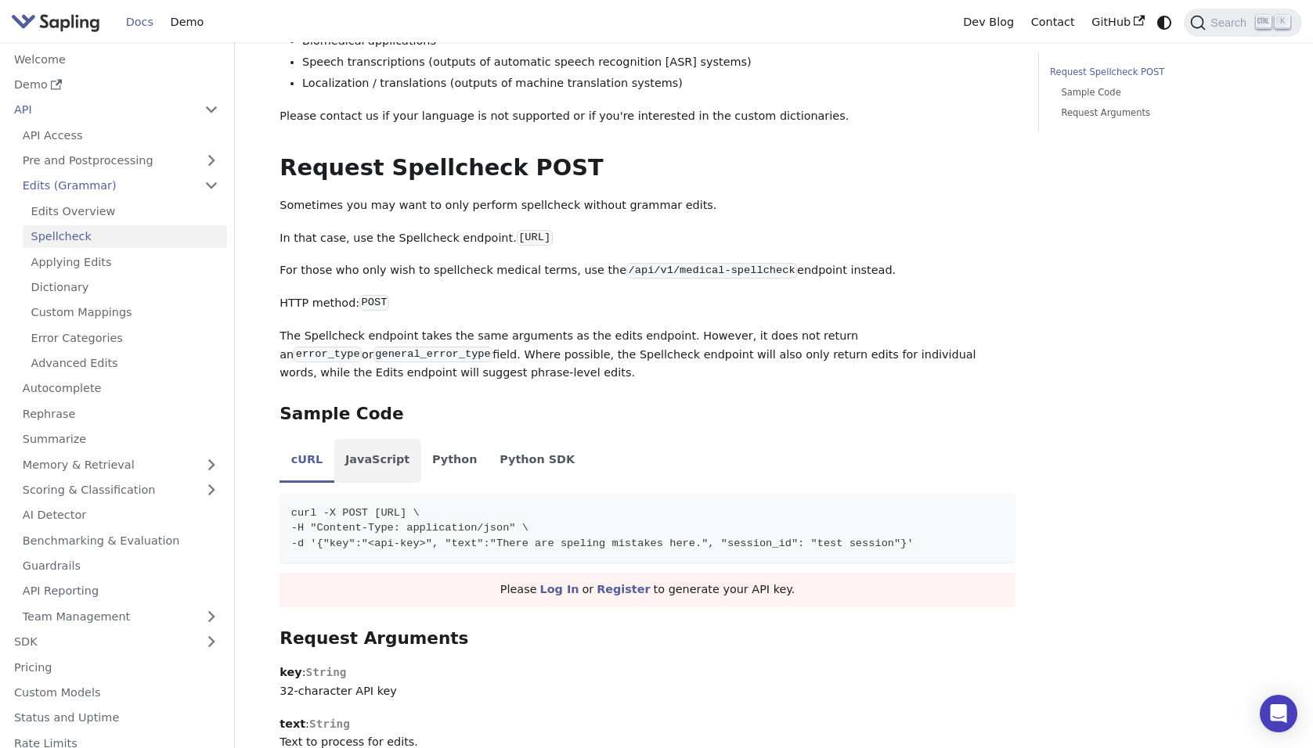
click at [377, 466] on li "JavaScript" at bounding box center [377, 461] width 87 height 44
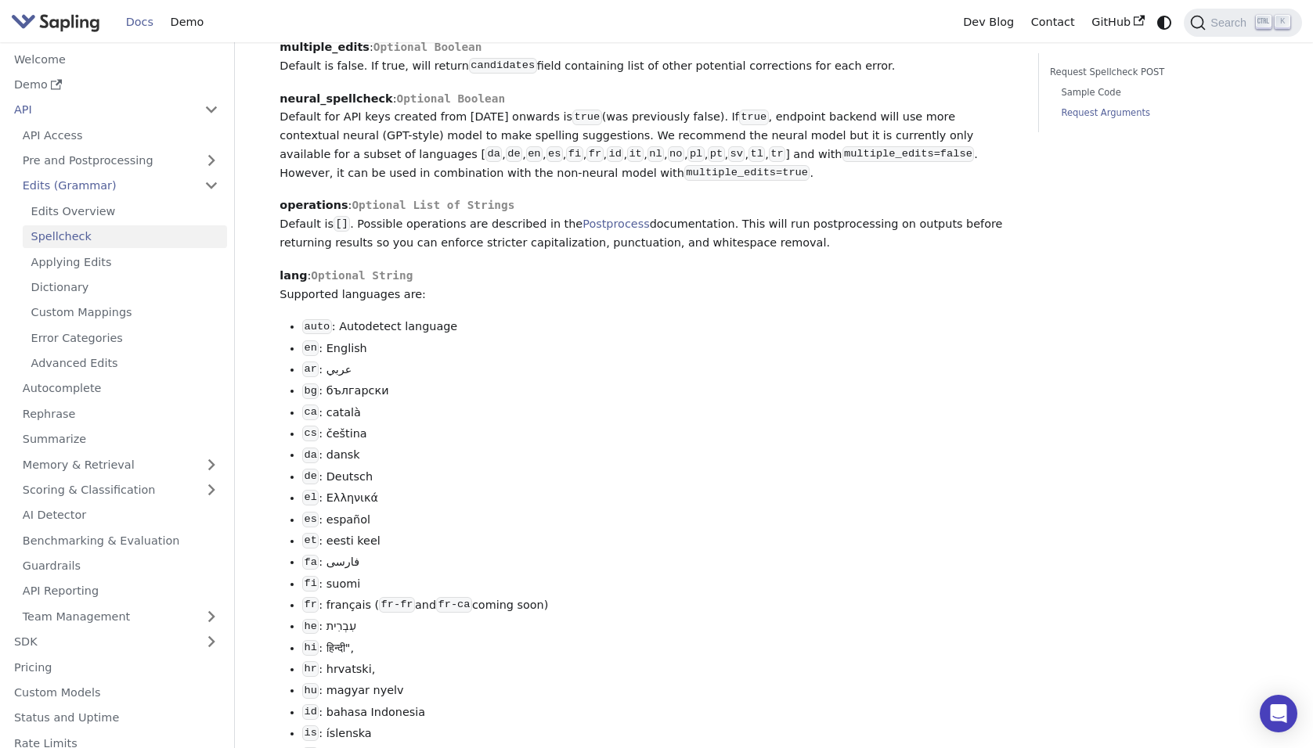
scroll to position [1644, 0]
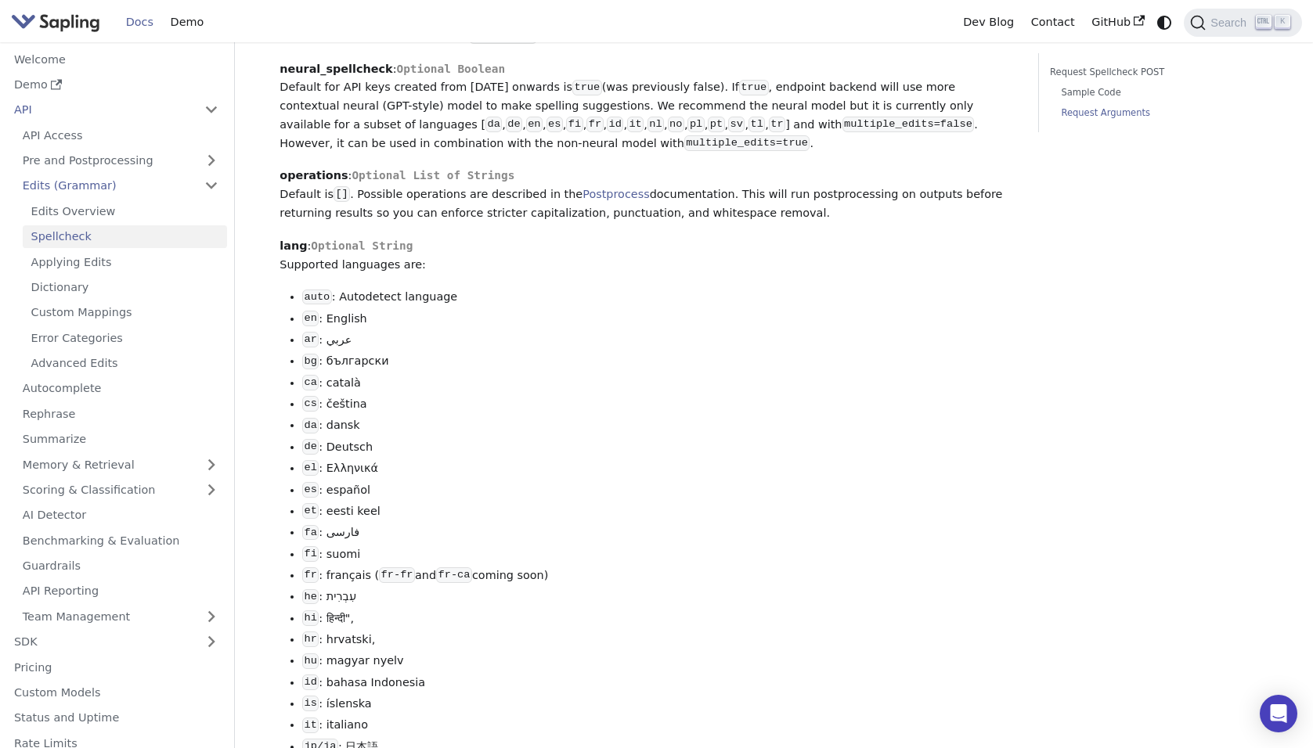
click at [315, 316] on code "en" at bounding box center [310, 319] width 16 height 16
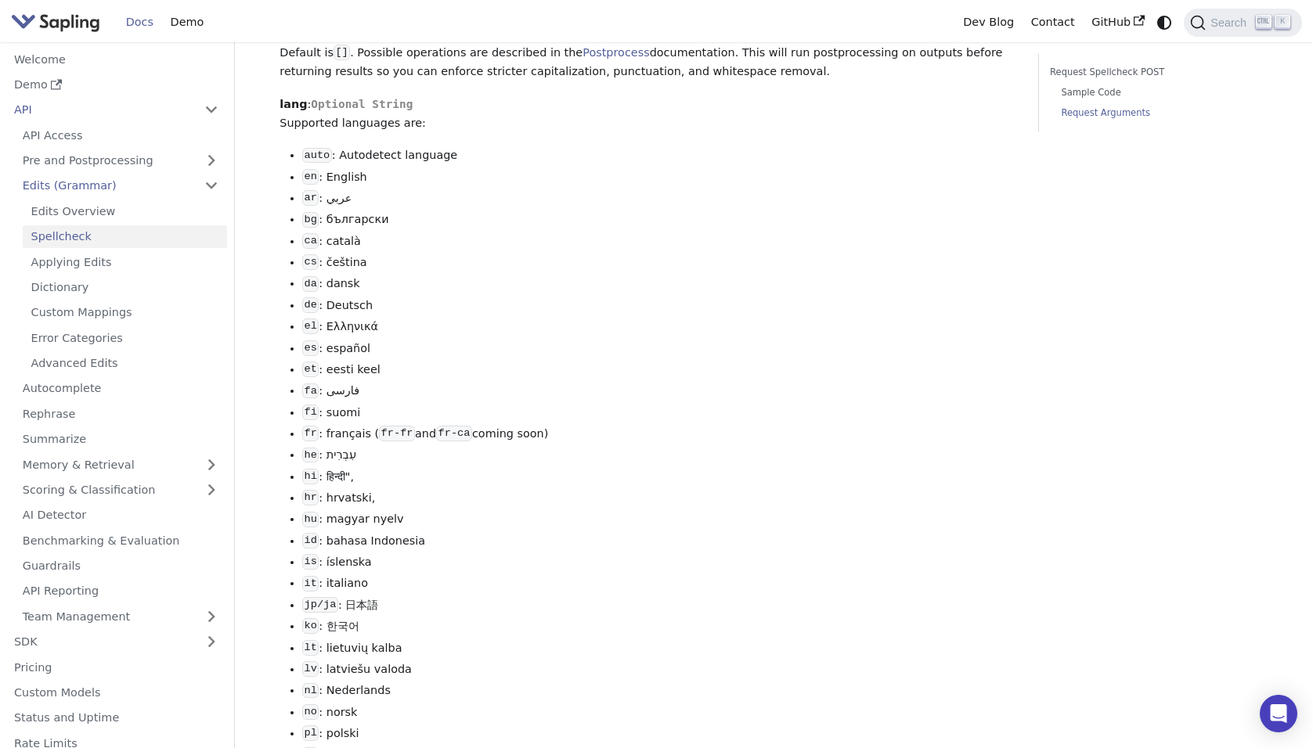
scroll to position [1800, 0]
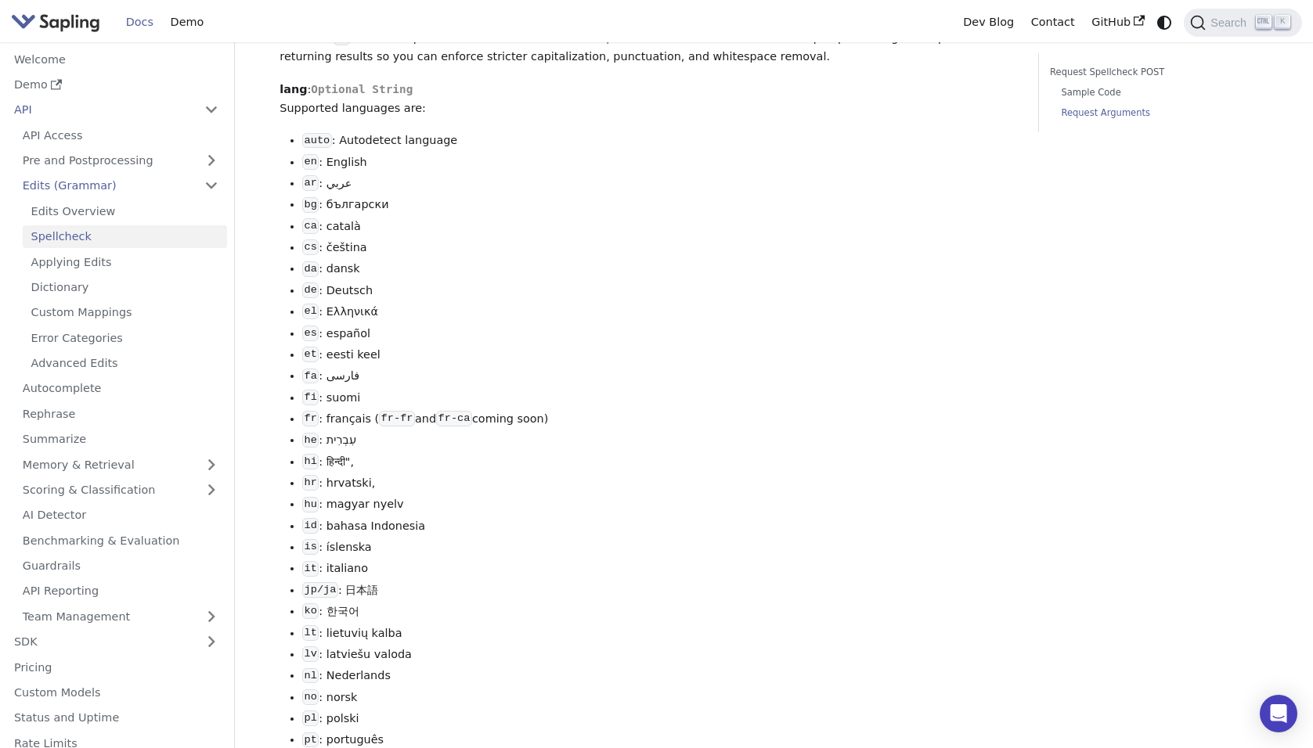
drag, startPoint x: 372, startPoint y: 425, endPoint x: 570, endPoint y: 422, distance: 198.1
click at [570, 422] on li "fr : français ( fr-fr and fr-ca coming soon)" at bounding box center [658, 419] width 713 height 19
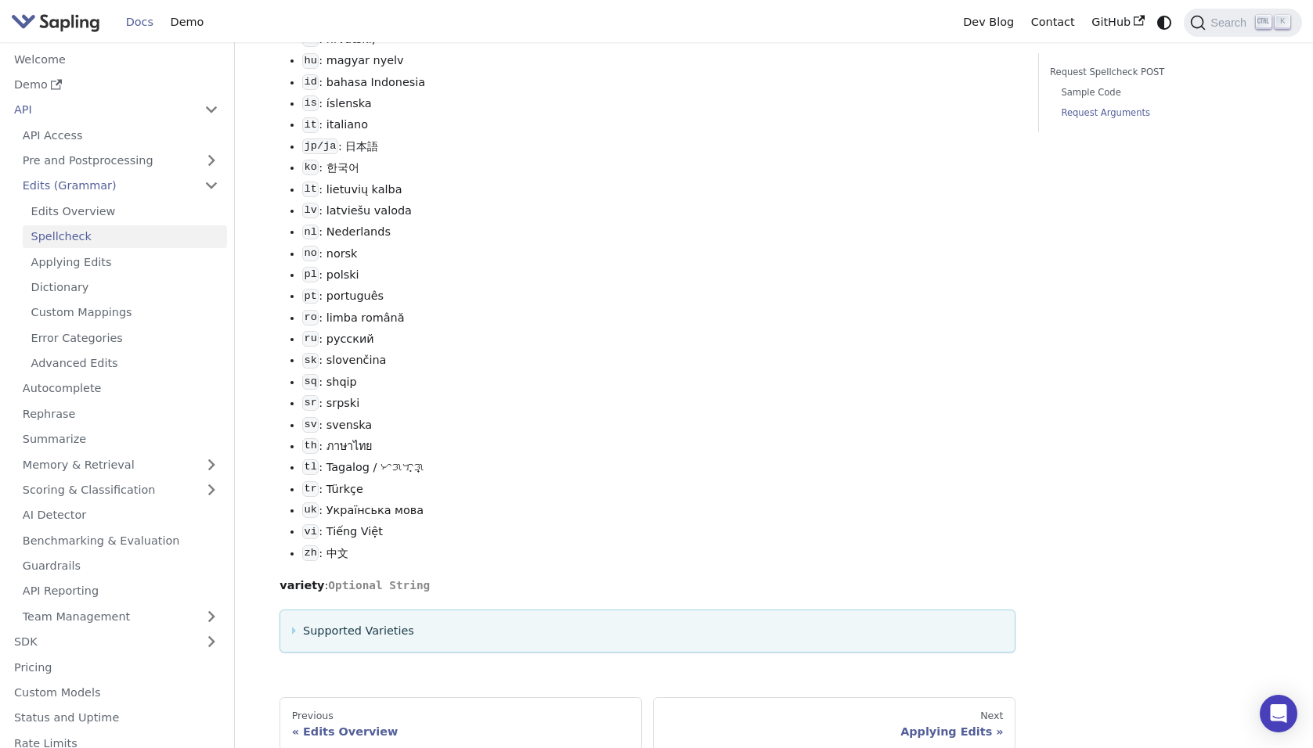
scroll to position [2427, 0]
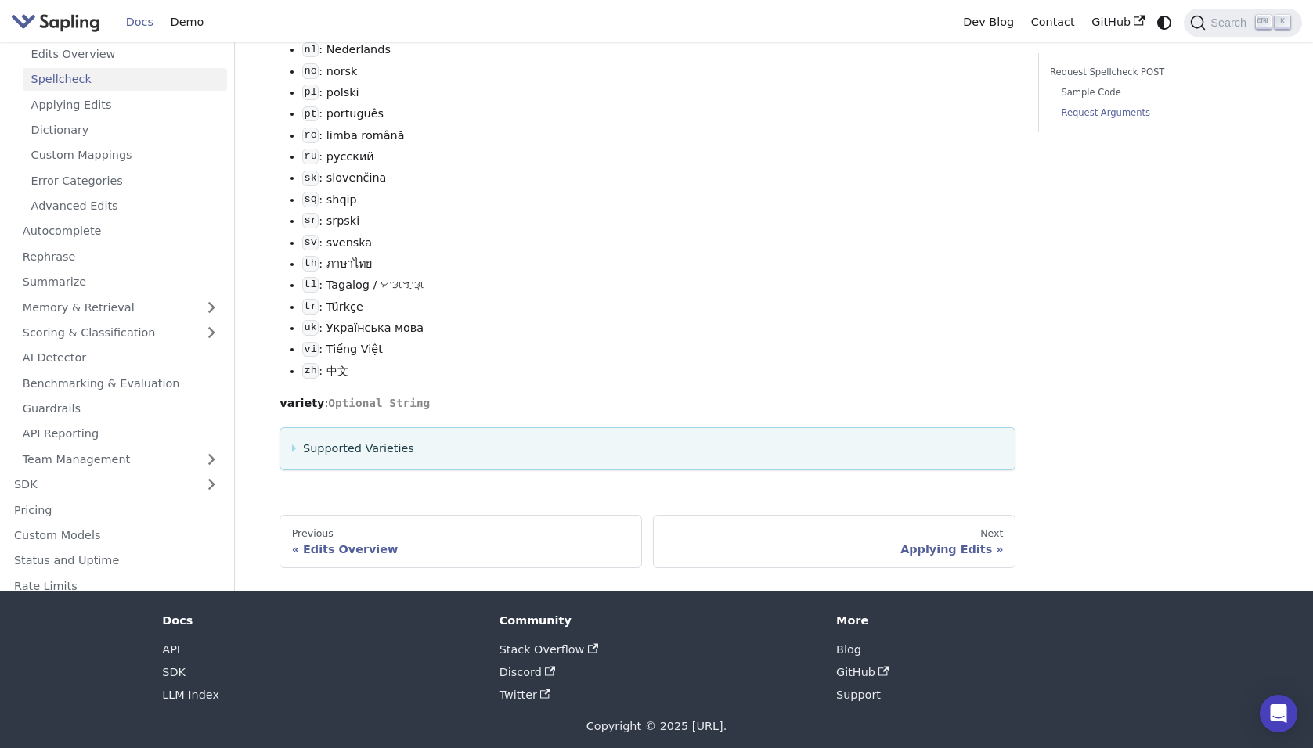
click at [368, 459] on summary "Supported Varieties" at bounding box center [648, 449] width 712 height 19
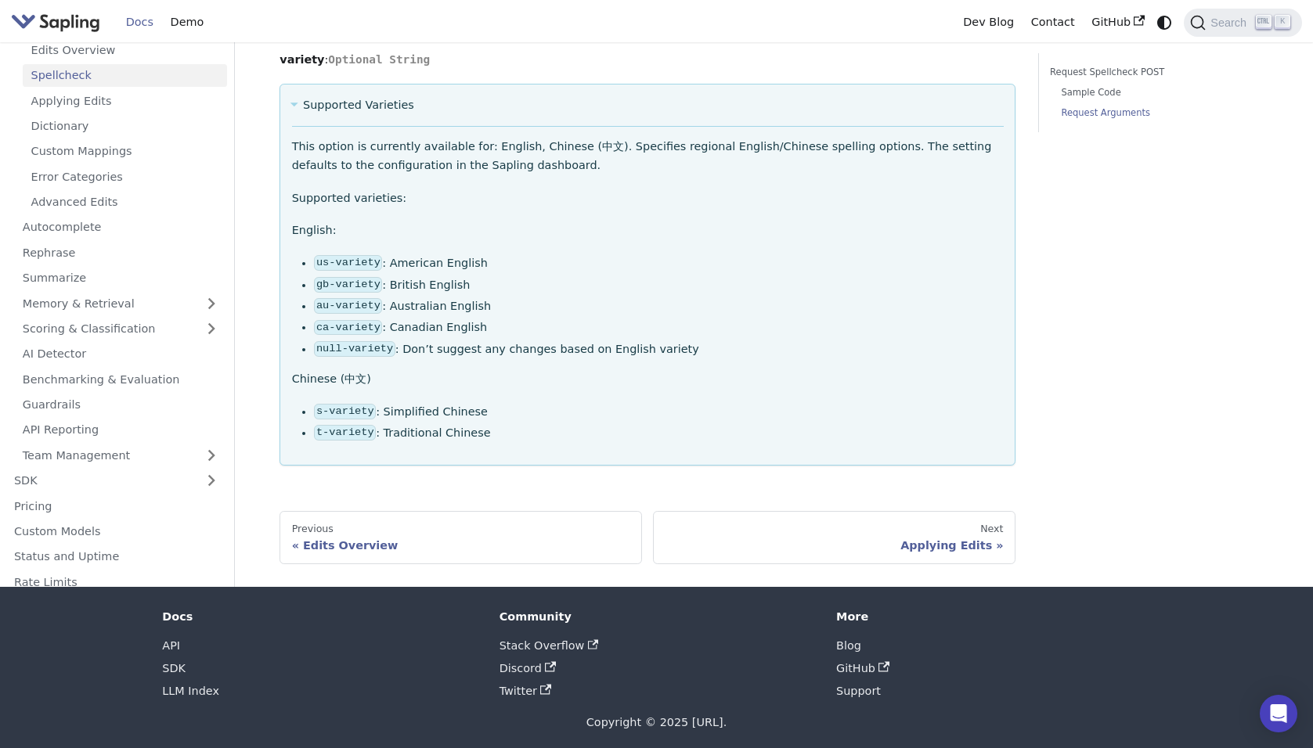
scroll to position [2809, 0]
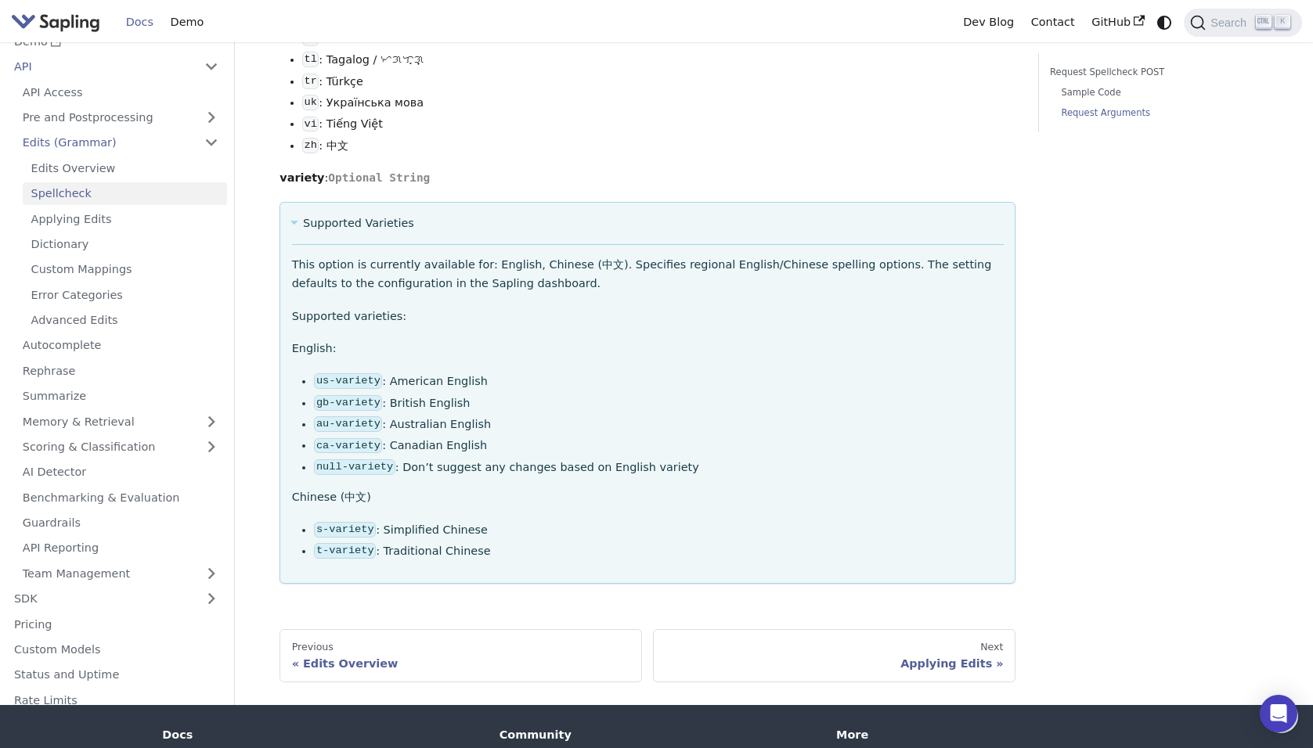
click at [355, 233] on summary "Supported Varieties" at bounding box center [648, 223] width 712 height 19
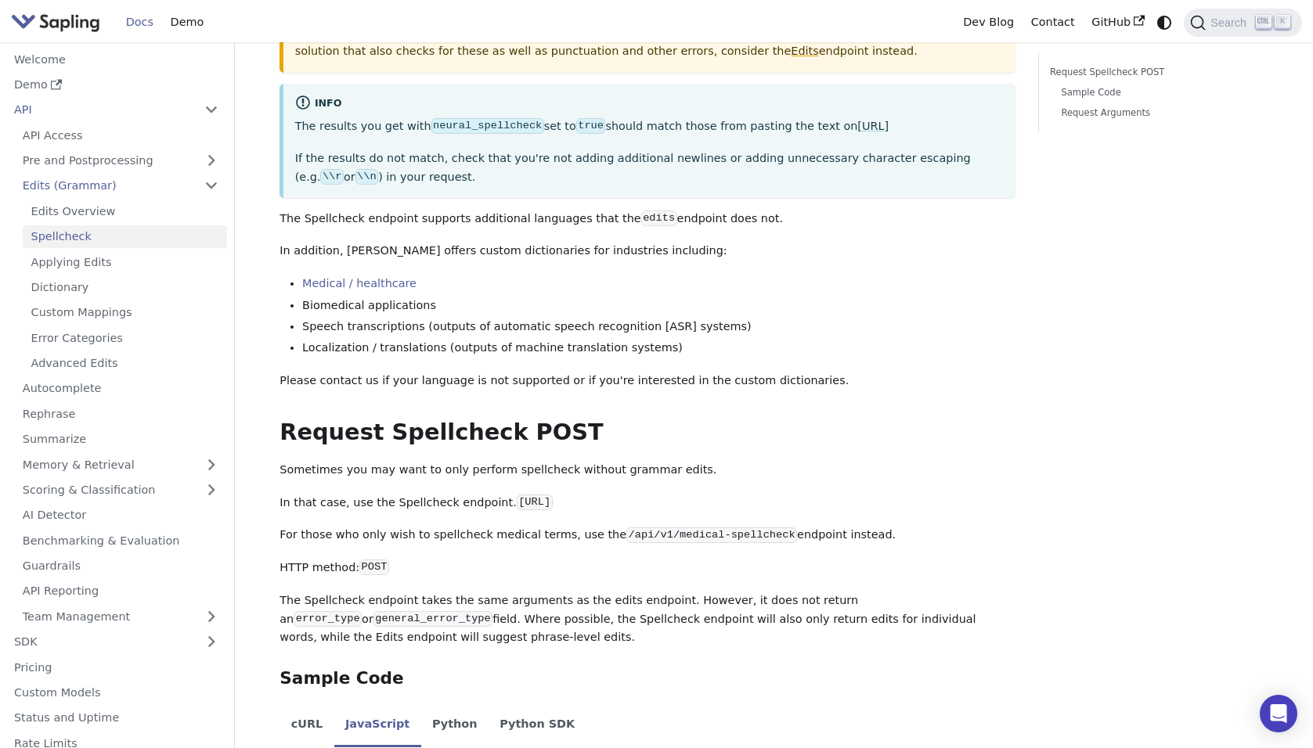
scroll to position [0, 0]
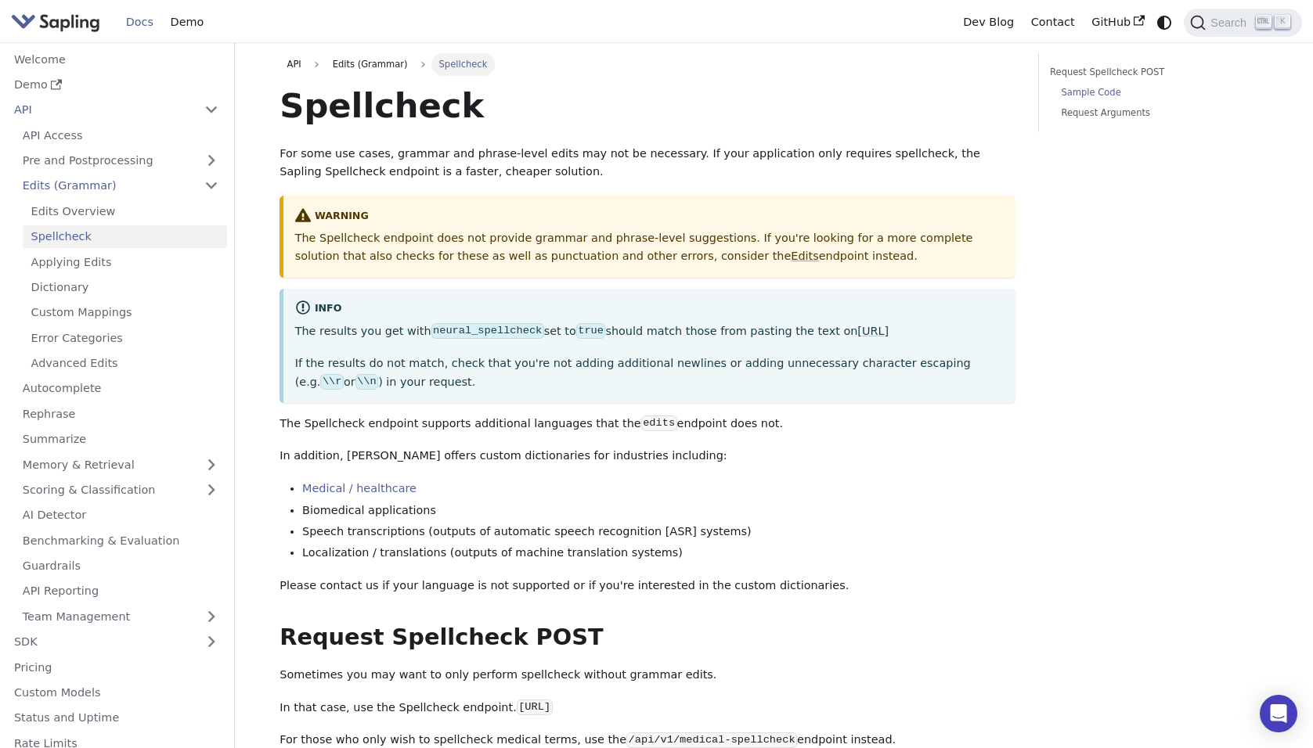
click at [1087, 92] on link "Sample Code" at bounding box center [1159, 92] width 196 height 15
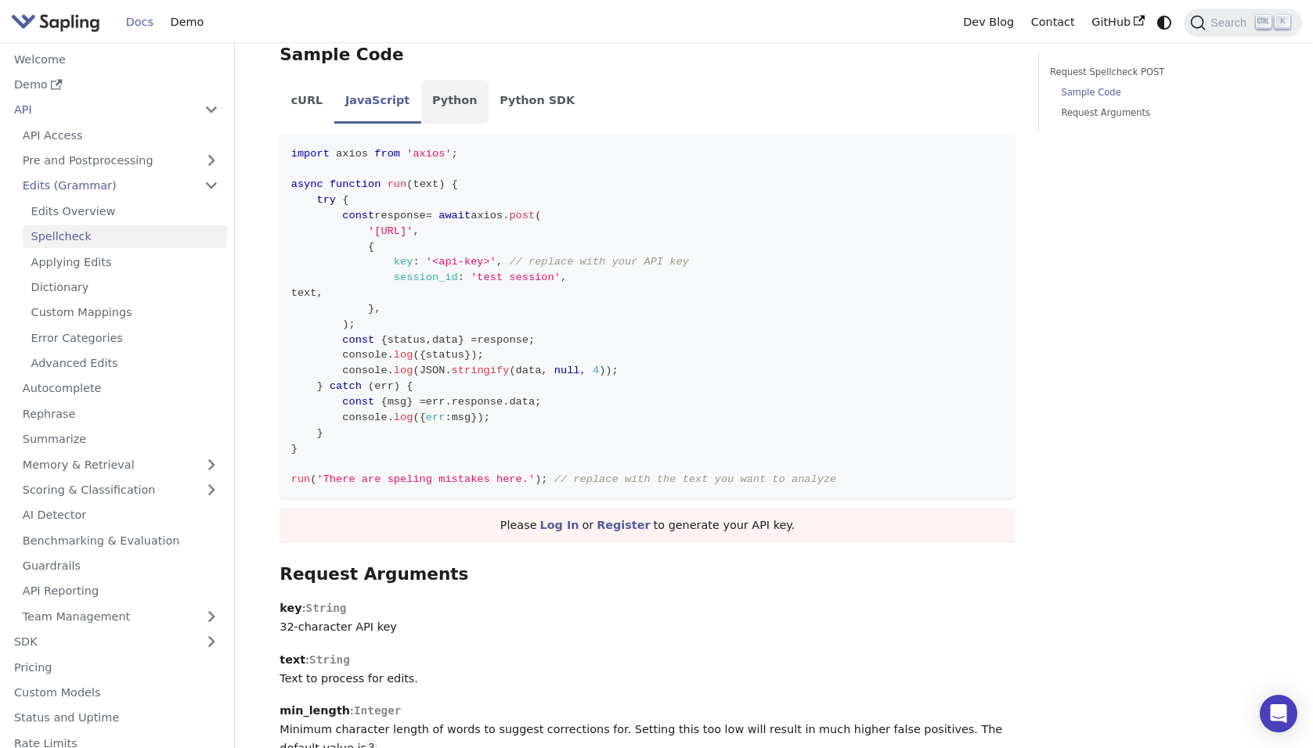
click at [448, 112] on li "Python" at bounding box center [454, 102] width 67 height 44
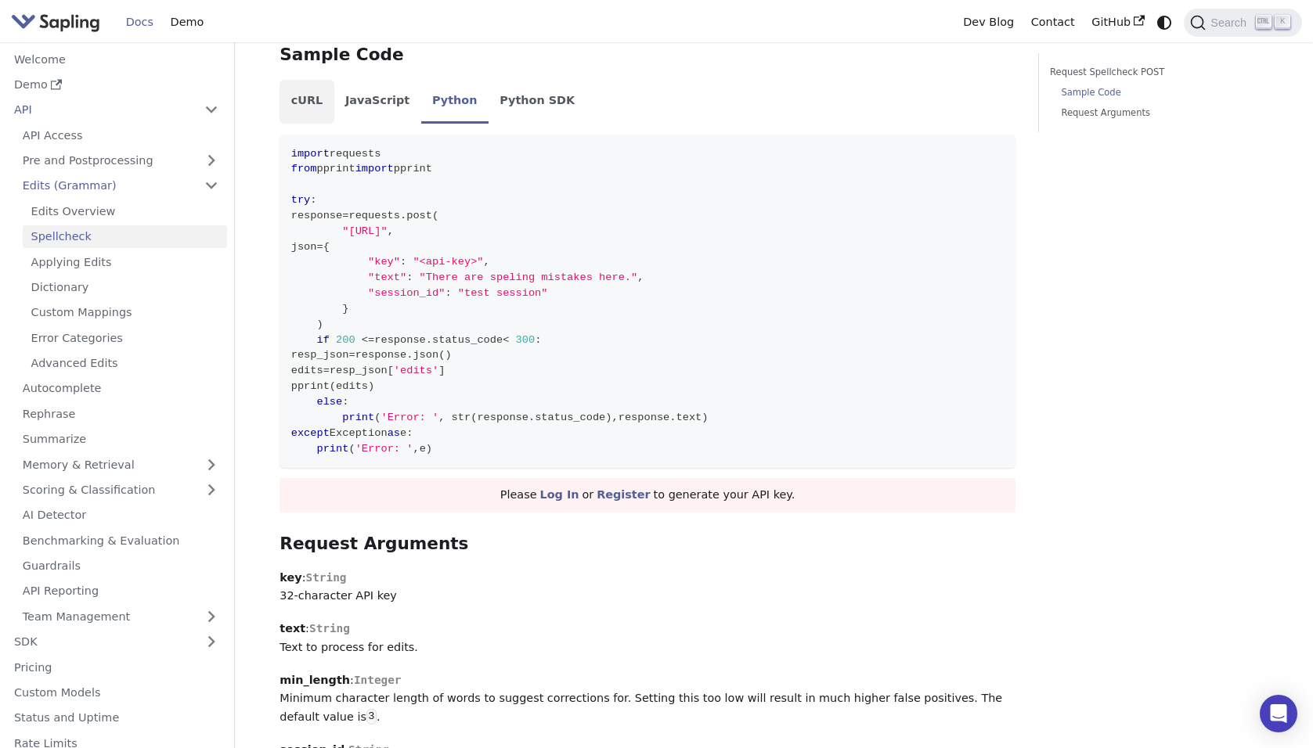
click at [314, 103] on li "cURL" at bounding box center [306, 102] width 54 height 44
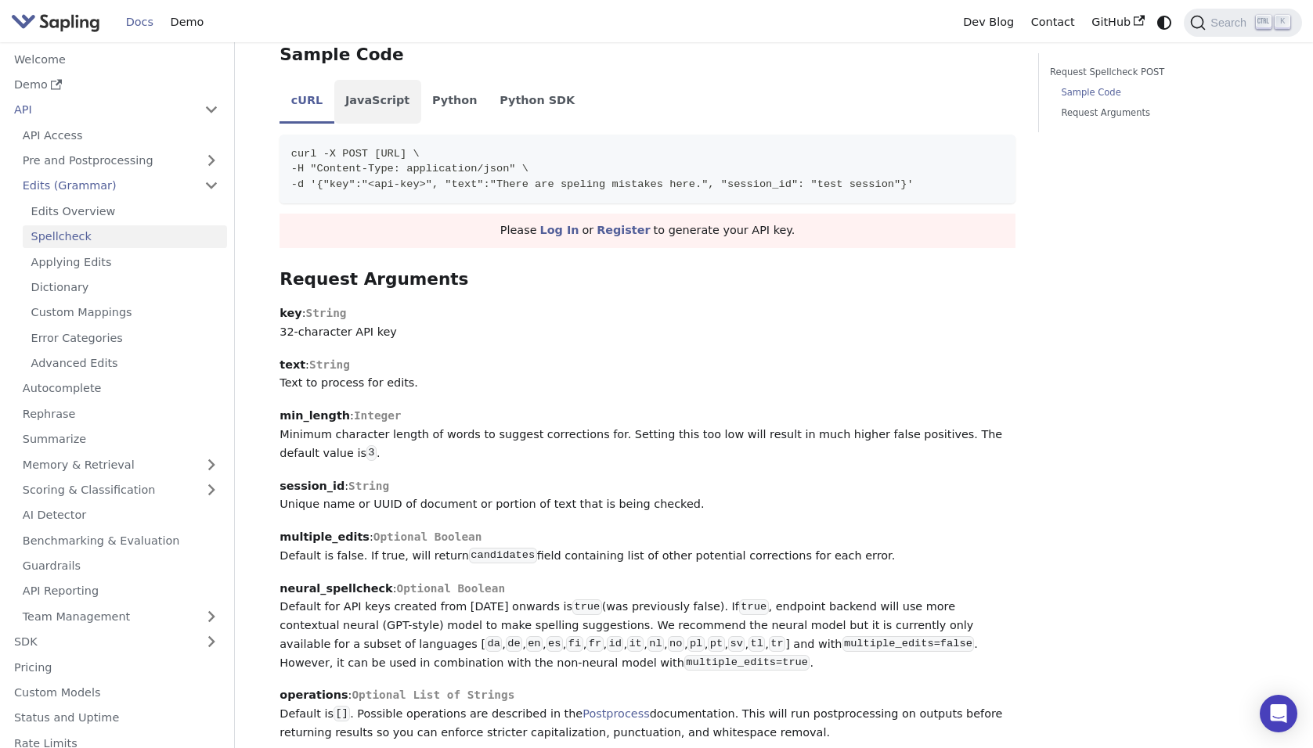
click at [348, 96] on li "JavaScript" at bounding box center [377, 102] width 87 height 44
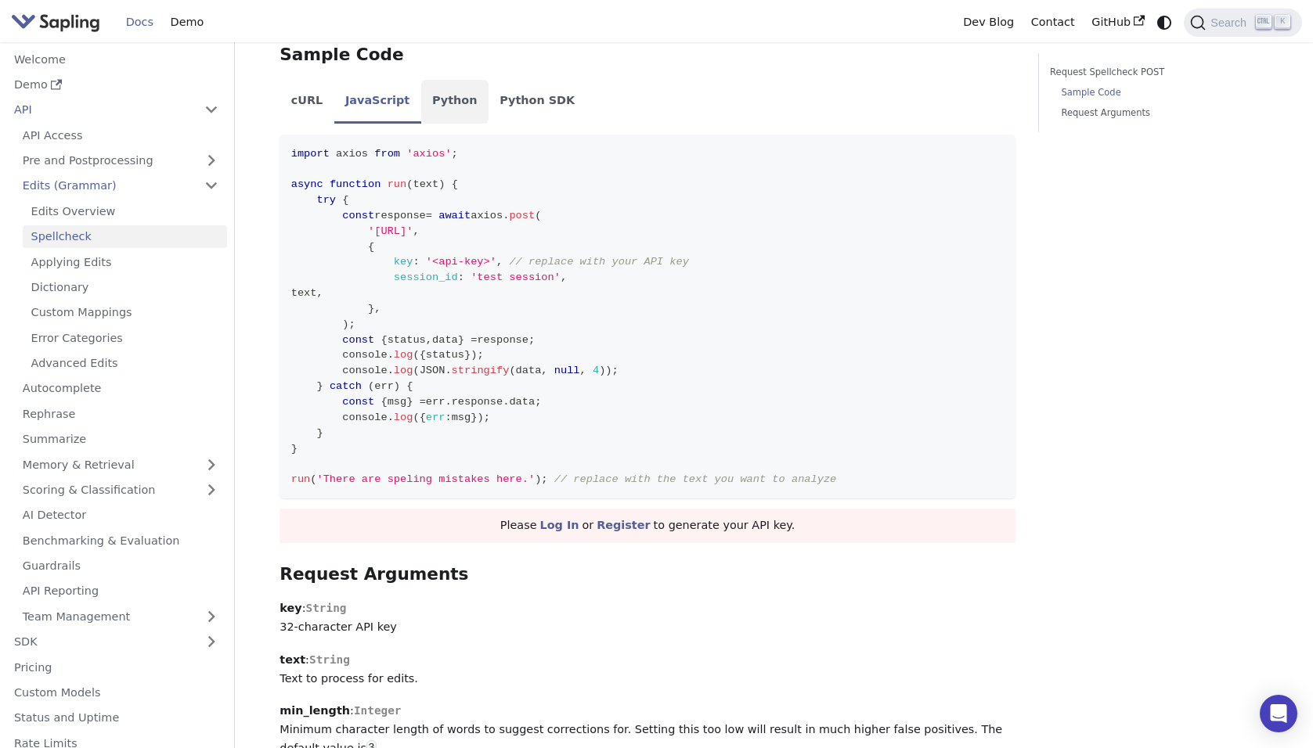
click at [447, 105] on li "Python" at bounding box center [454, 102] width 67 height 44
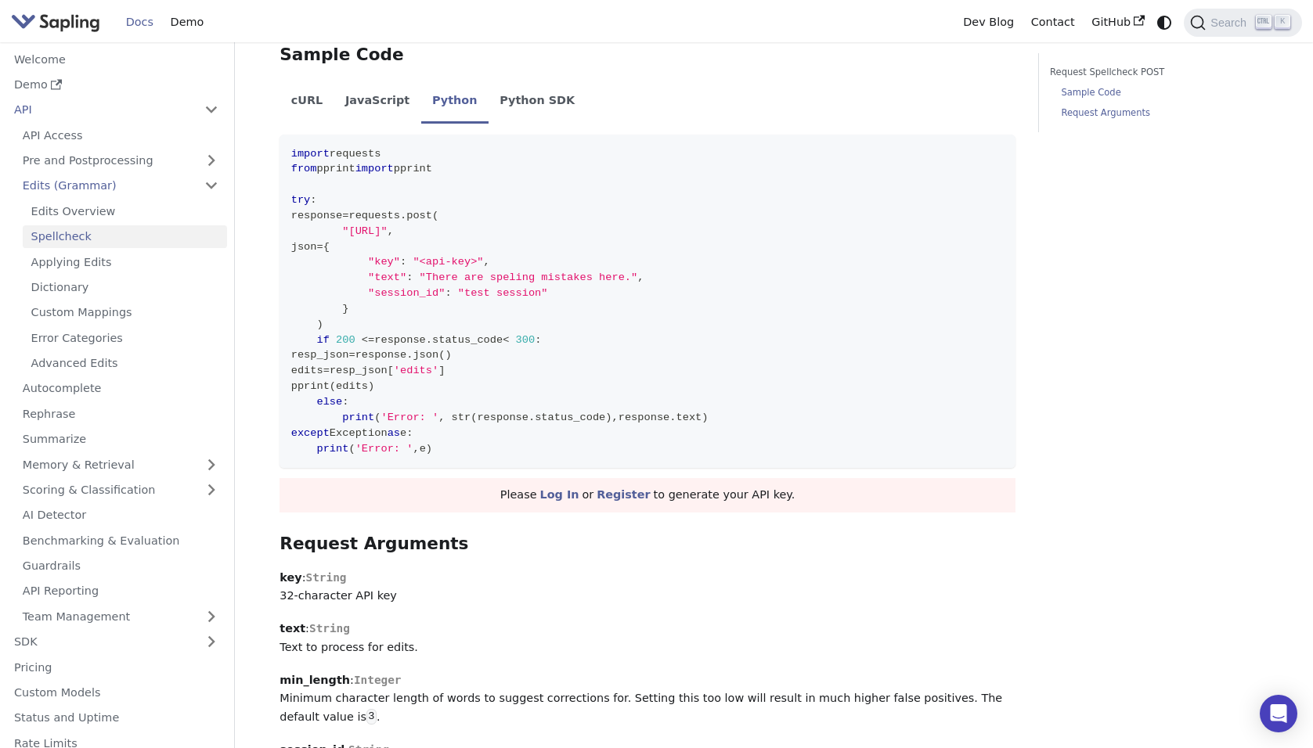
click at [1097, 117] on link "Request Arguments" at bounding box center [1159, 113] width 196 height 15
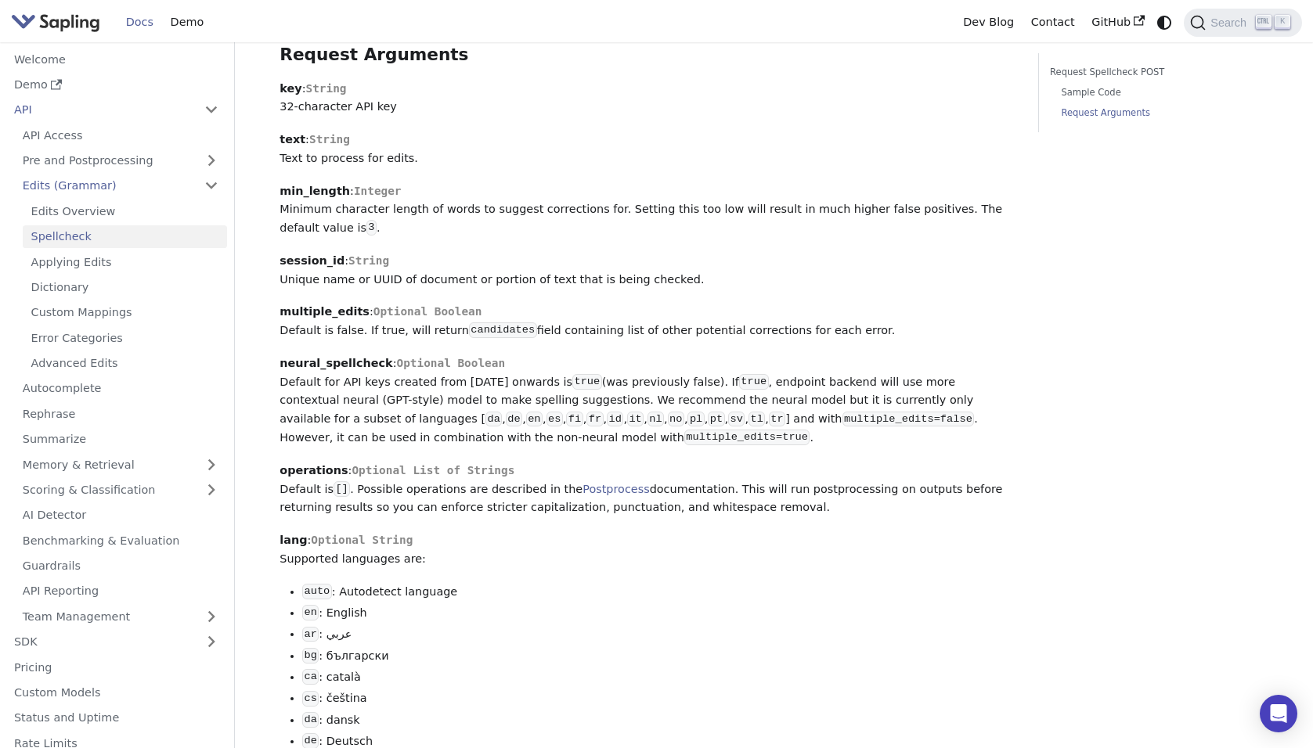
click at [1074, 81] on li "Request Spellcheck POST Sample Code Request Arguments" at bounding box center [1156, 93] width 212 height 56
click at [1074, 75] on link "Request Spellcheck POST" at bounding box center [1156, 72] width 212 height 15
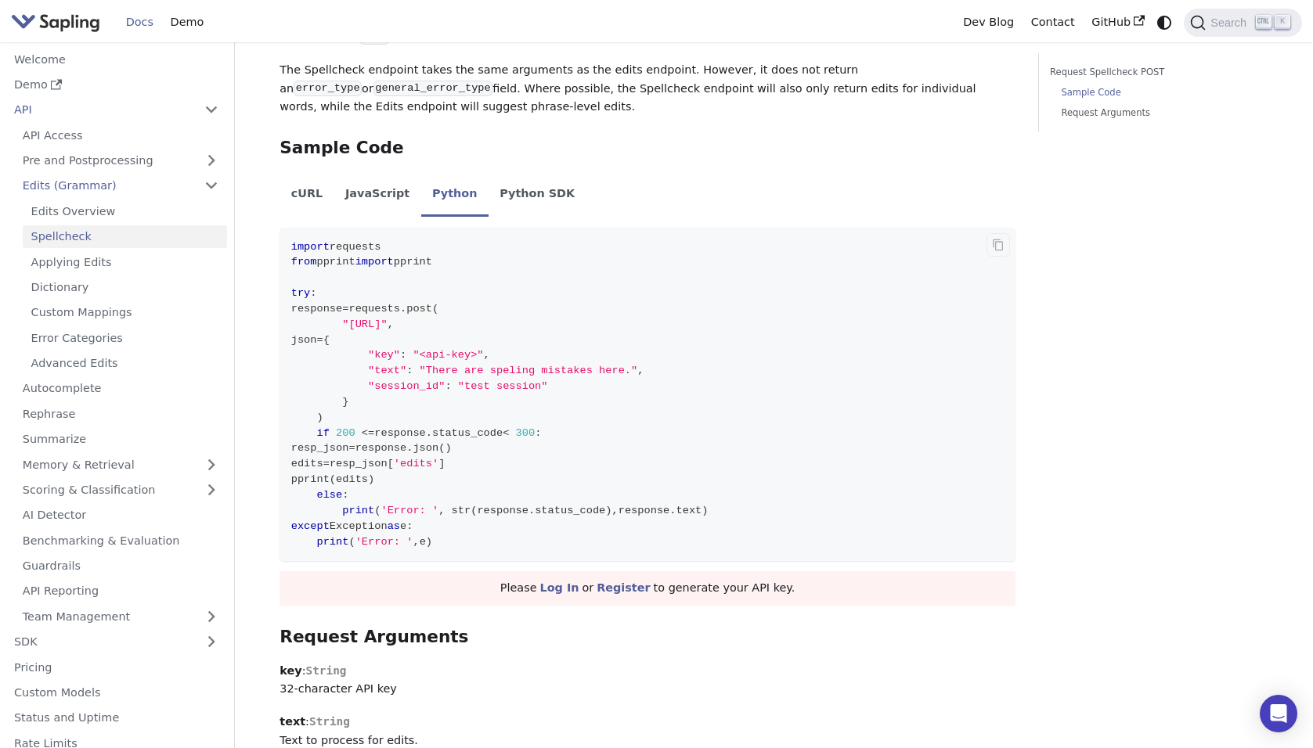
scroll to position [867, 0]
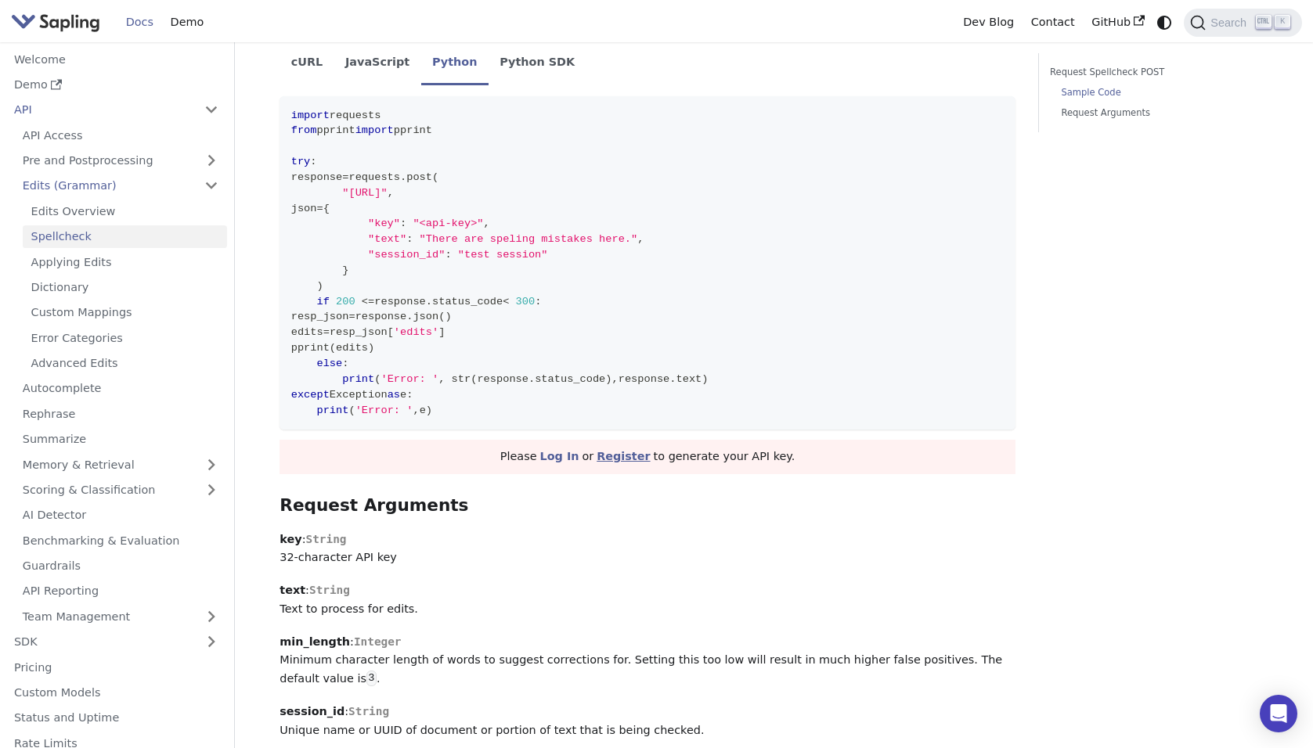
click at [631, 462] on link "Register" at bounding box center [622, 456] width 53 height 13
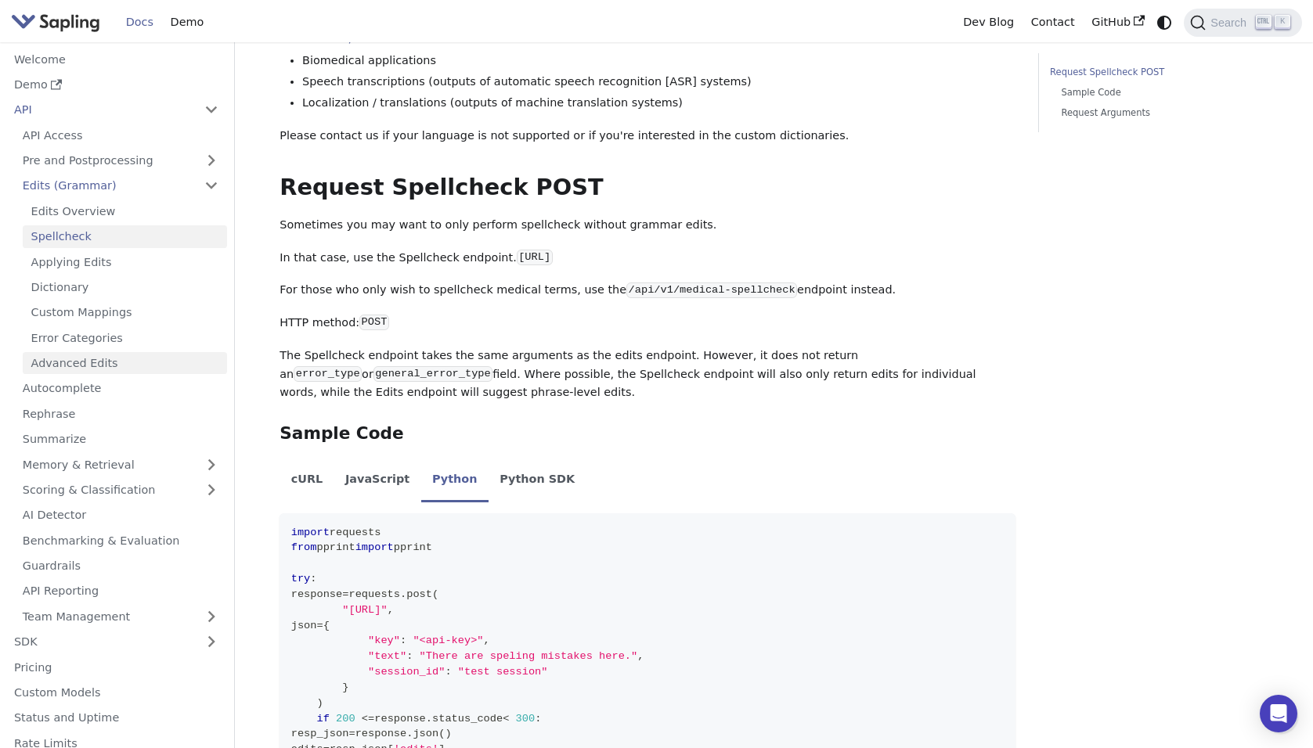
scroll to position [398, 0]
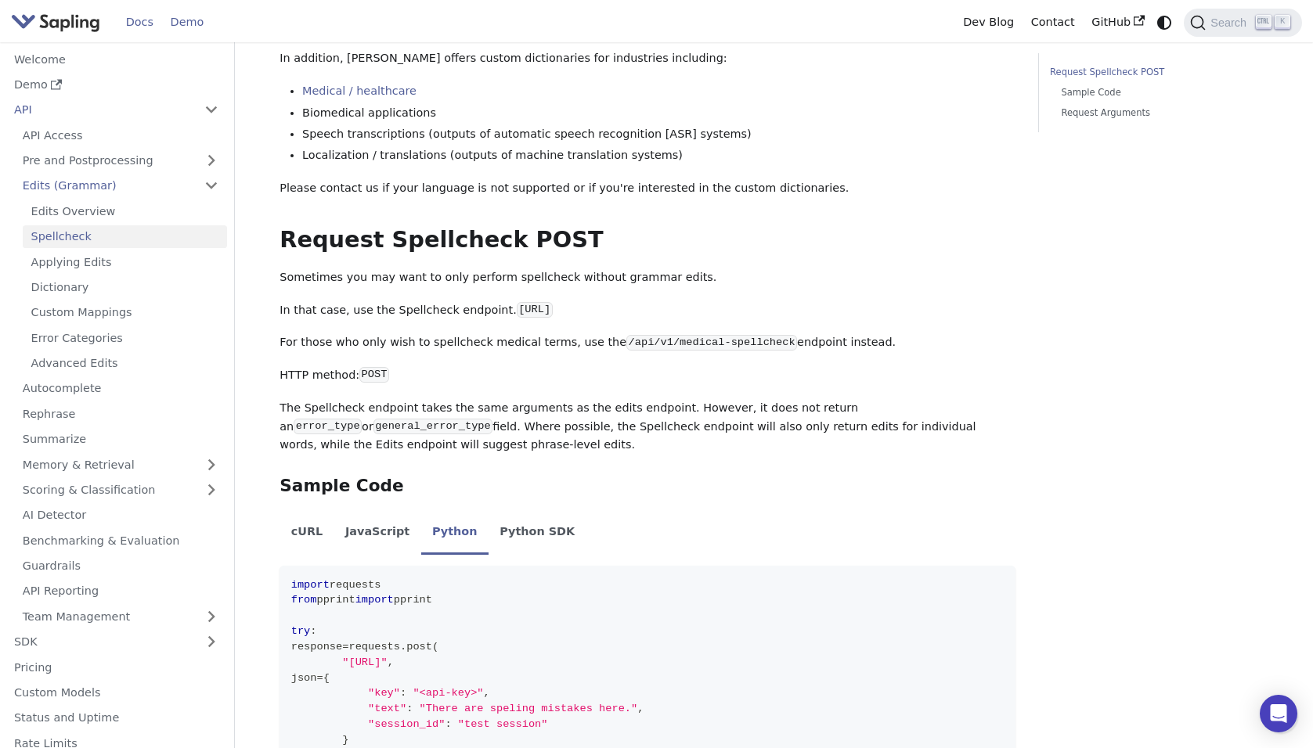
click at [182, 27] on link "Demo" at bounding box center [187, 22] width 50 height 24
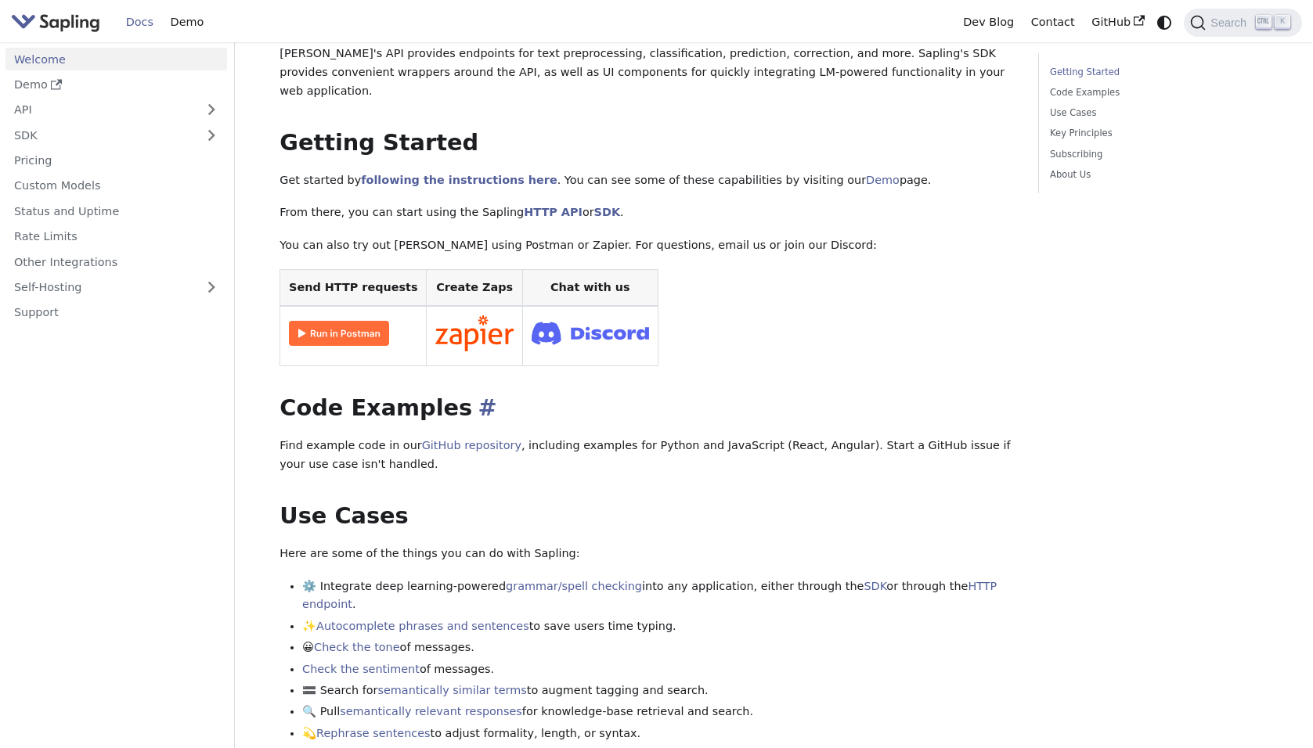
scroll to position [157, 0]
click at [340, 320] on img at bounding box center [339, 332] width 100 height 25
click at [788, 147] on div "Welcome API Overview SDK Overview Welcome to the documentation for Sapling.ai '…" at bounding box center [647, 697] width 736 height 1539
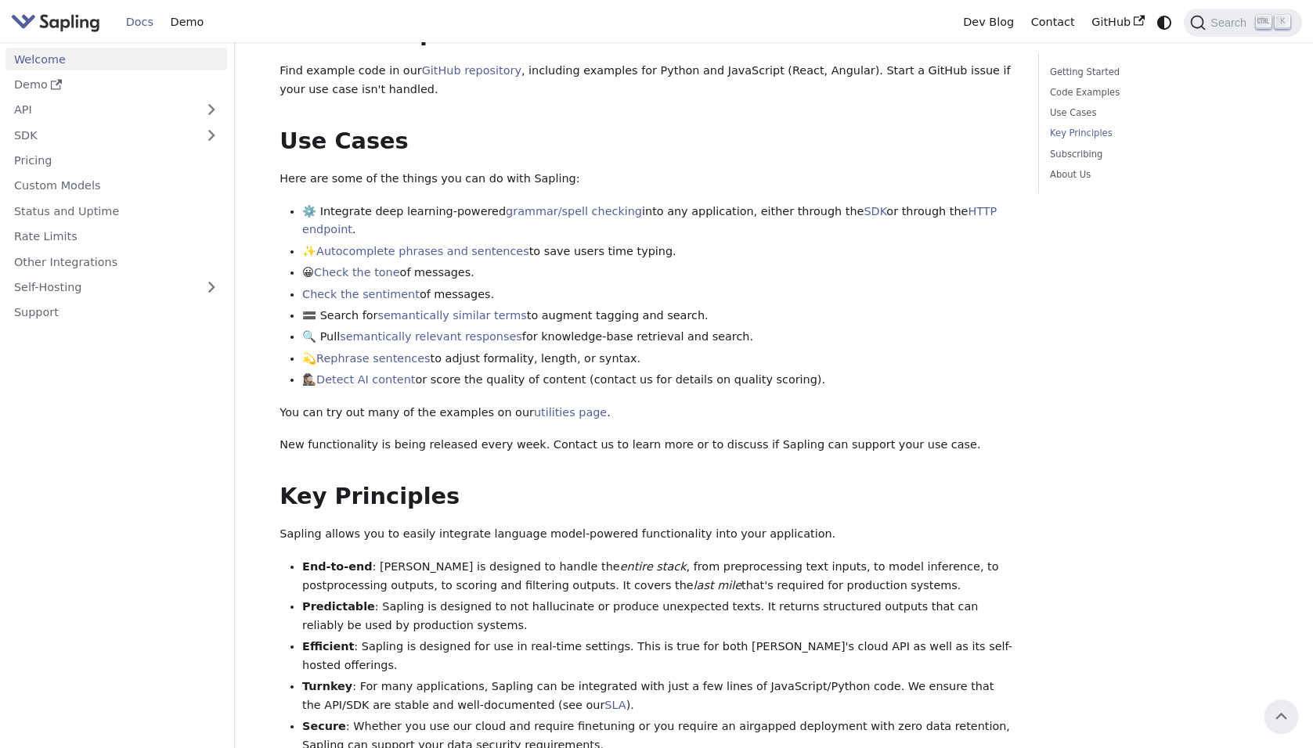
scroll to position [433, 0]
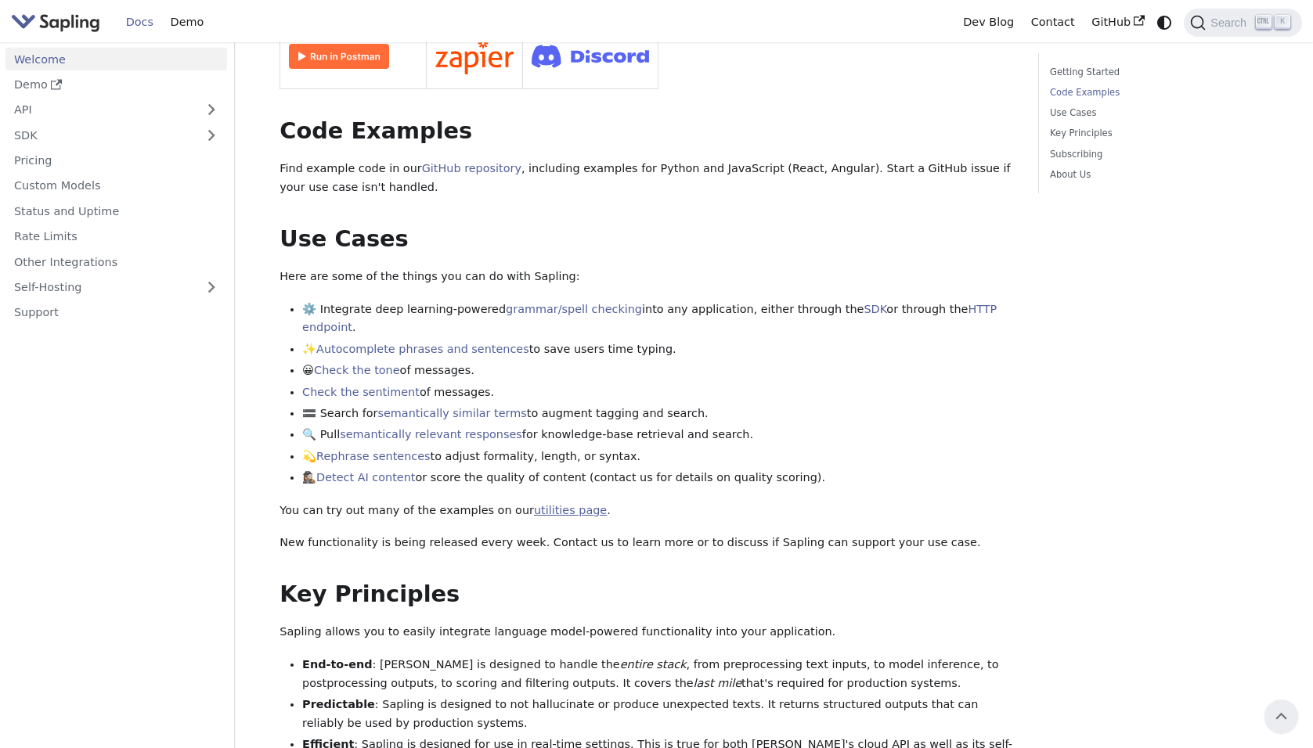
click at [552, 504] on link "utilities page" at bounding box center [570, 510] width 73 height 13
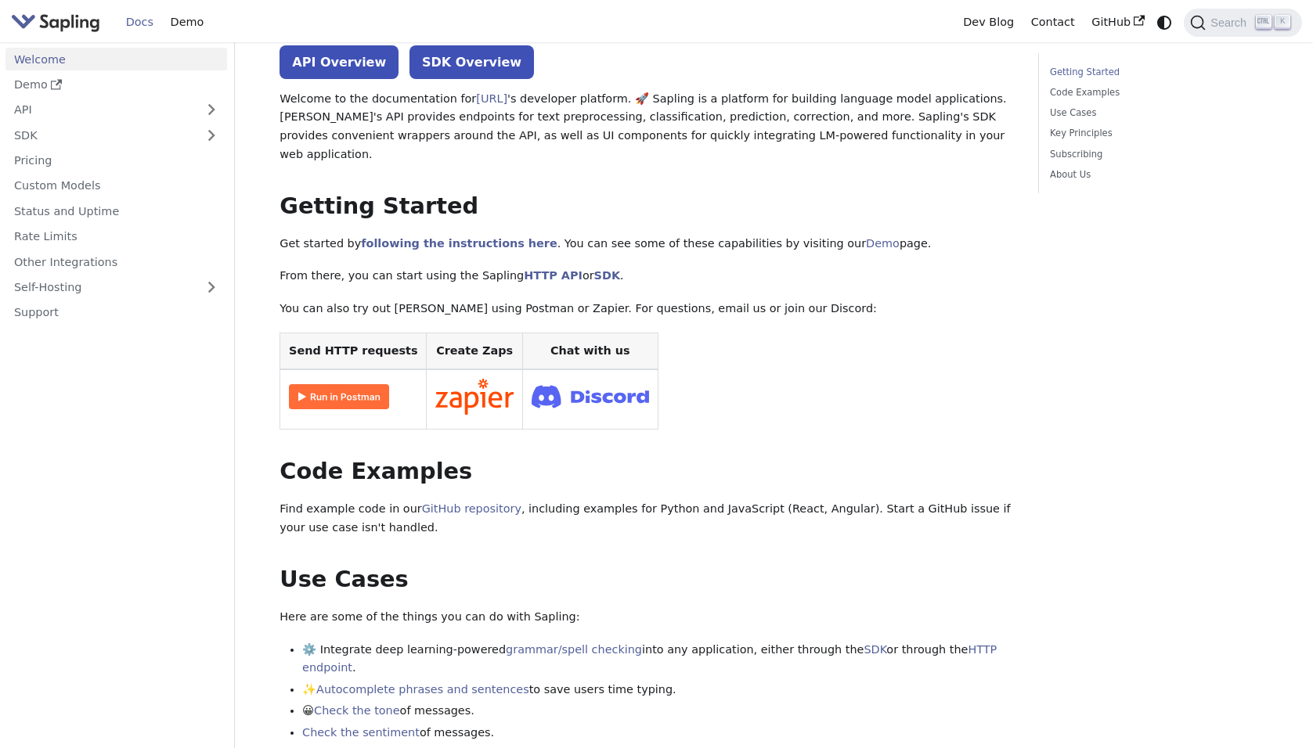
scroll to position [235, 0]
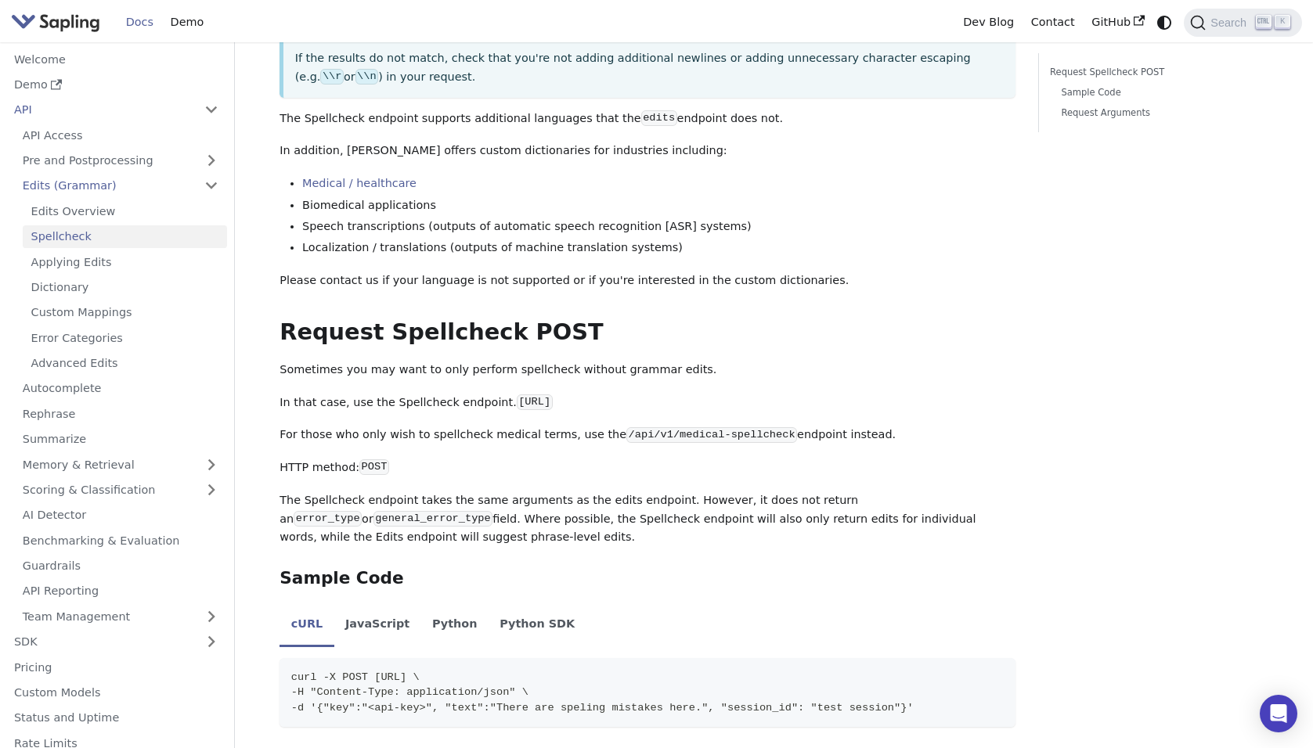
scroll to position [313, 0]
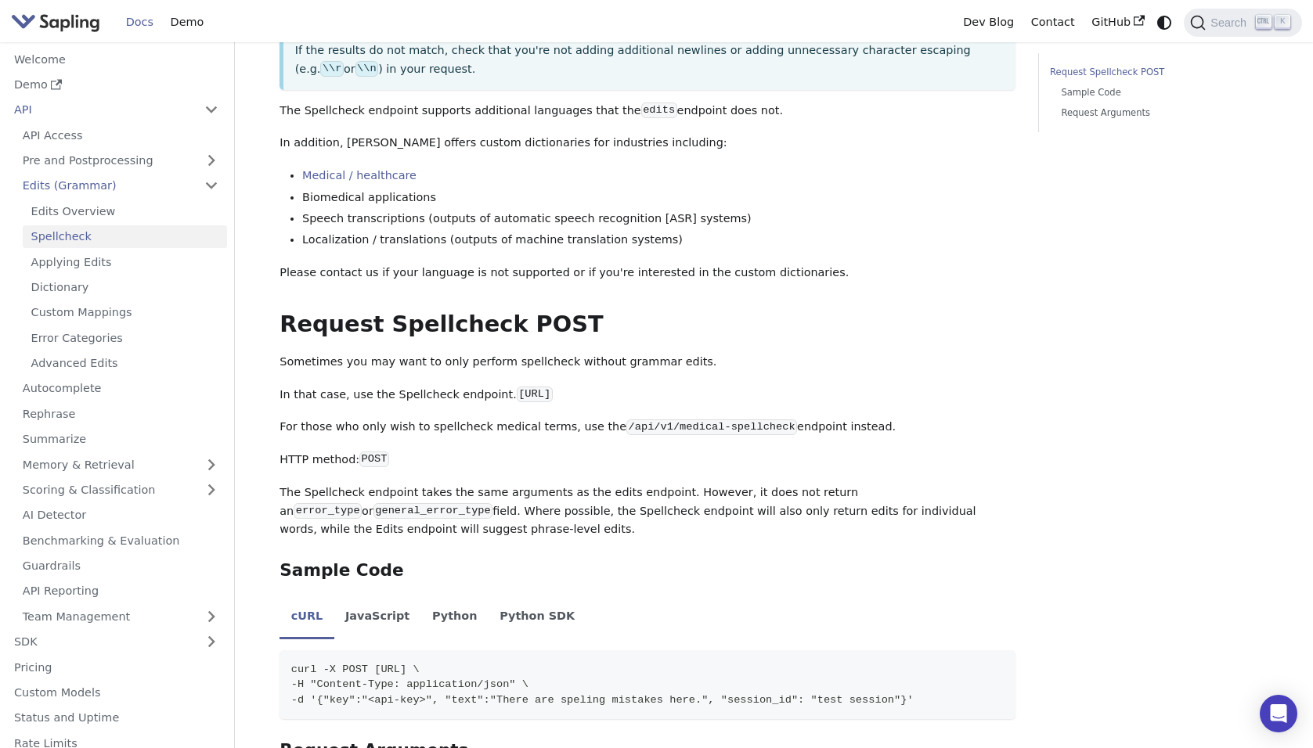
drag, startPoint x: 724, startPoint y: 398, endPoint x: 488, endPoint y: 391, distance: 236.5
click at [517, 391] on code "[URL]" at bounding box center [535, 395] width 36 height 16
copy code "[URL]"
click at [942, 183] on li "Medical / healthcare" at bounding box center [658, 176] width 713 height 19
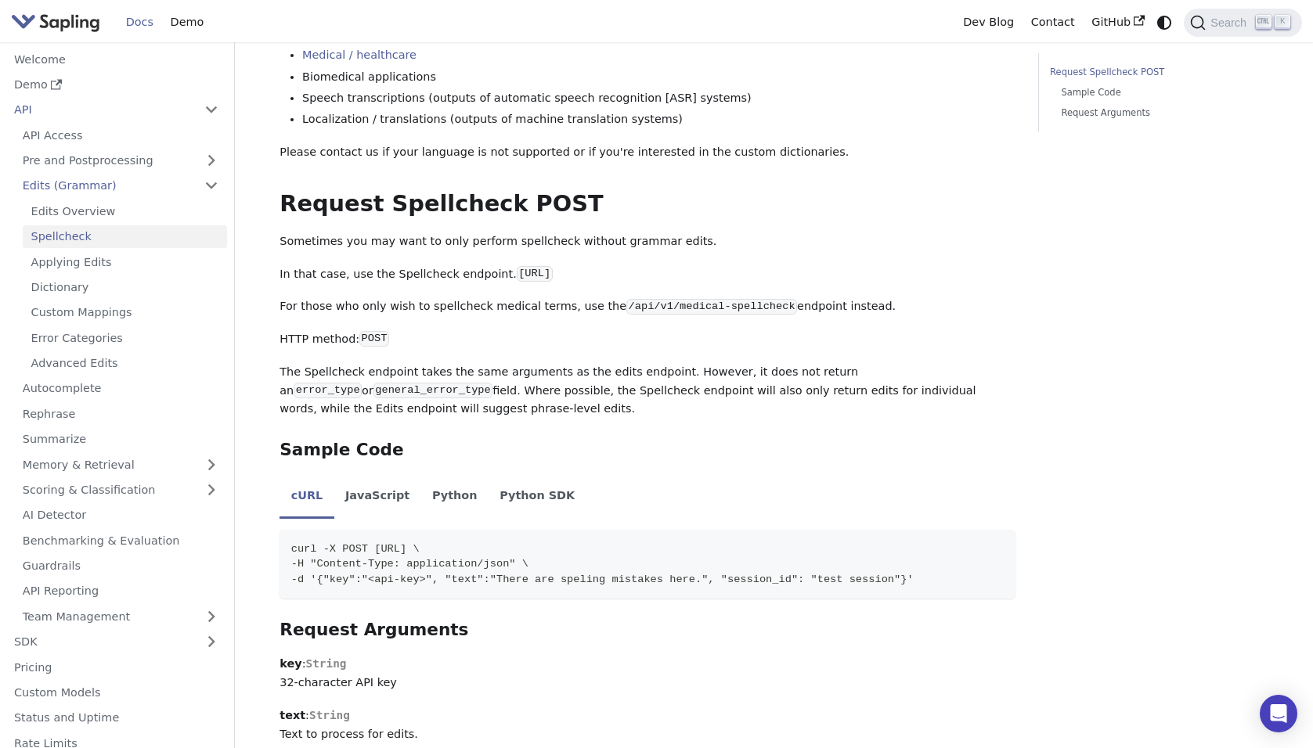
scroll to position [470, 0]
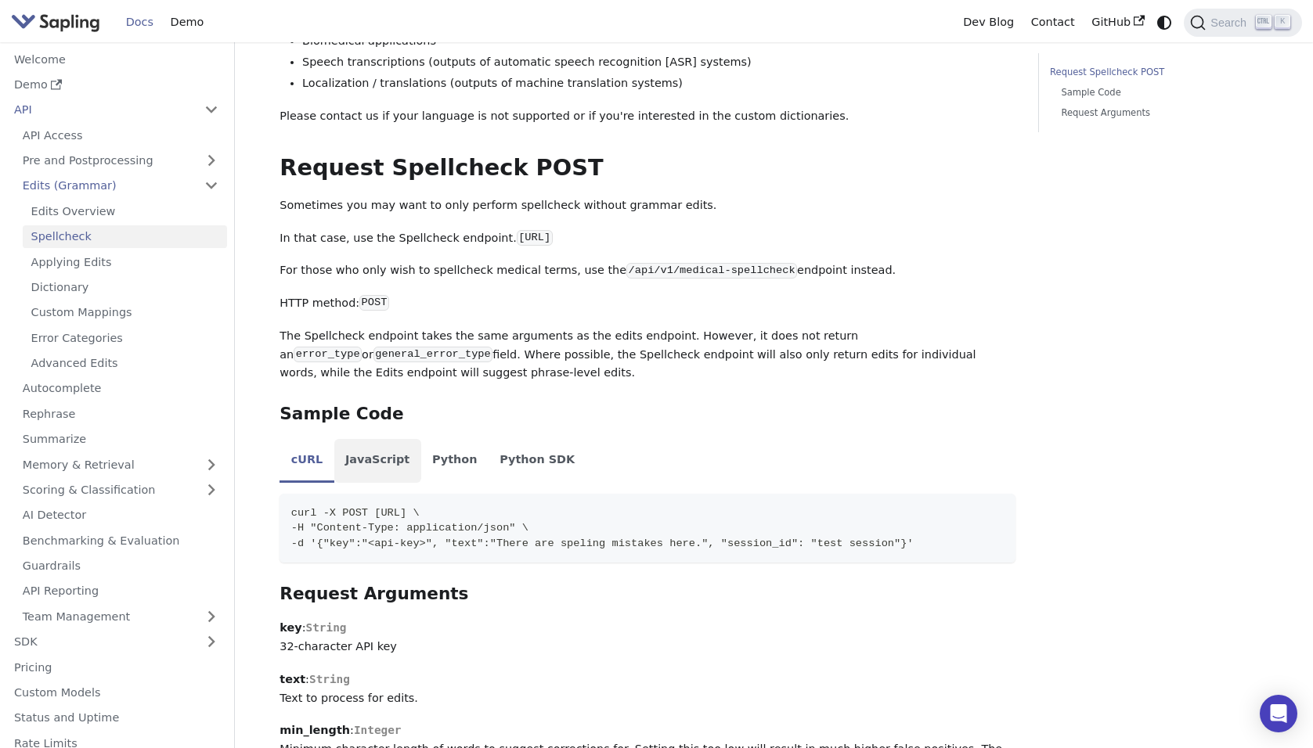
click at [371, 468] on li "JavaScript" at bounding box center [377, 461] width 87 height 44
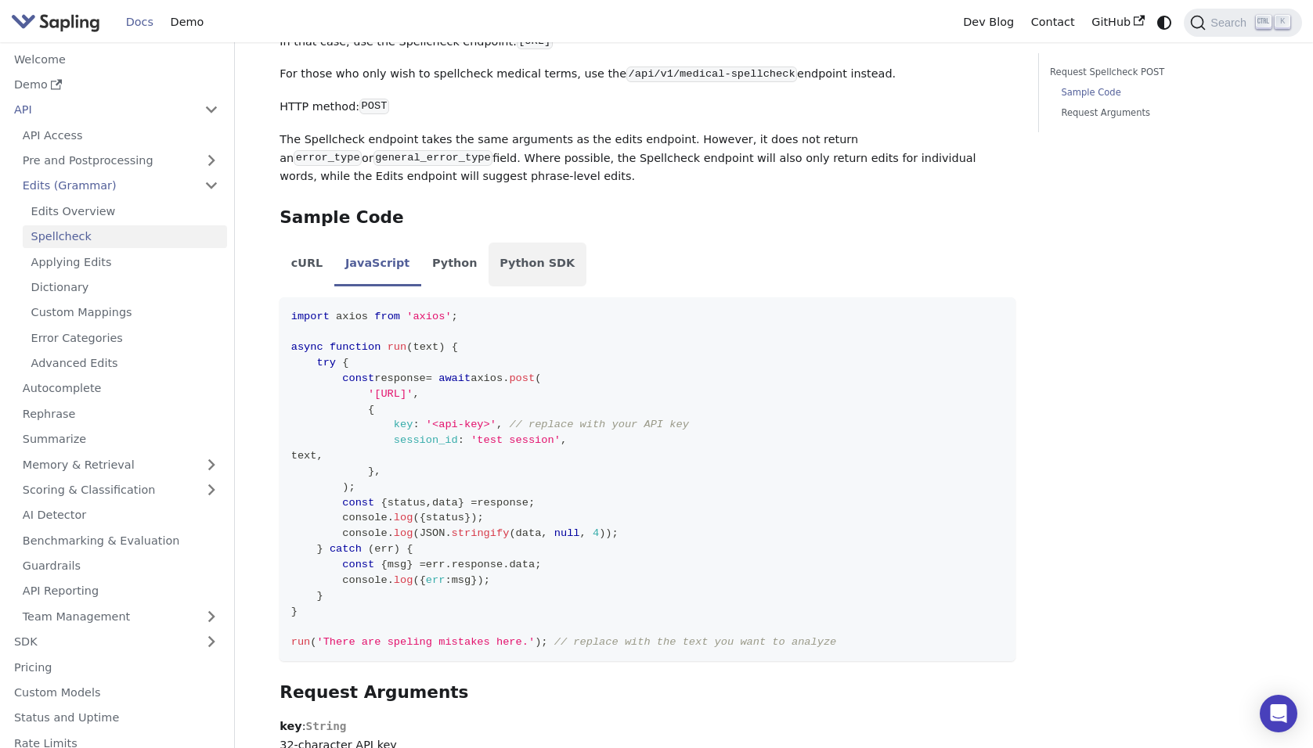
scroll to position [705, 0]
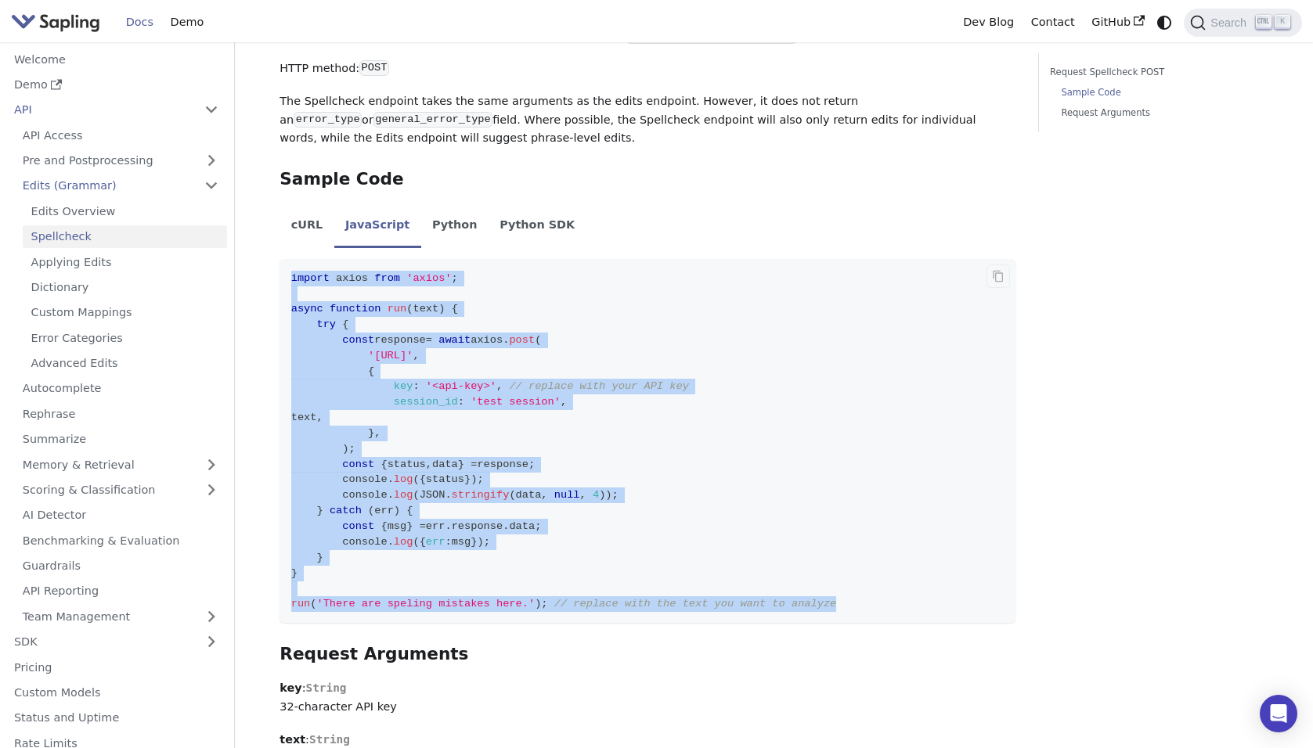
drag, startPoint x: 834, startPoint y: 610, endPoint x: 283, endPoint y: 281, distance: 641.7
click at [283, 281] on code "import axios from 'axios' ; async function run ( text ) { try { const response …" at bounding box center [647, 441] width 736 height 364
copy code "import axios from 'axios' ; async function run ( text ) { try { const response …"
click at [508, 45] on p "For those who only wish to spellcheck medical terms, use the /api/v1/medical-sp…" at bounding box center [647, 36] width 736 height 19
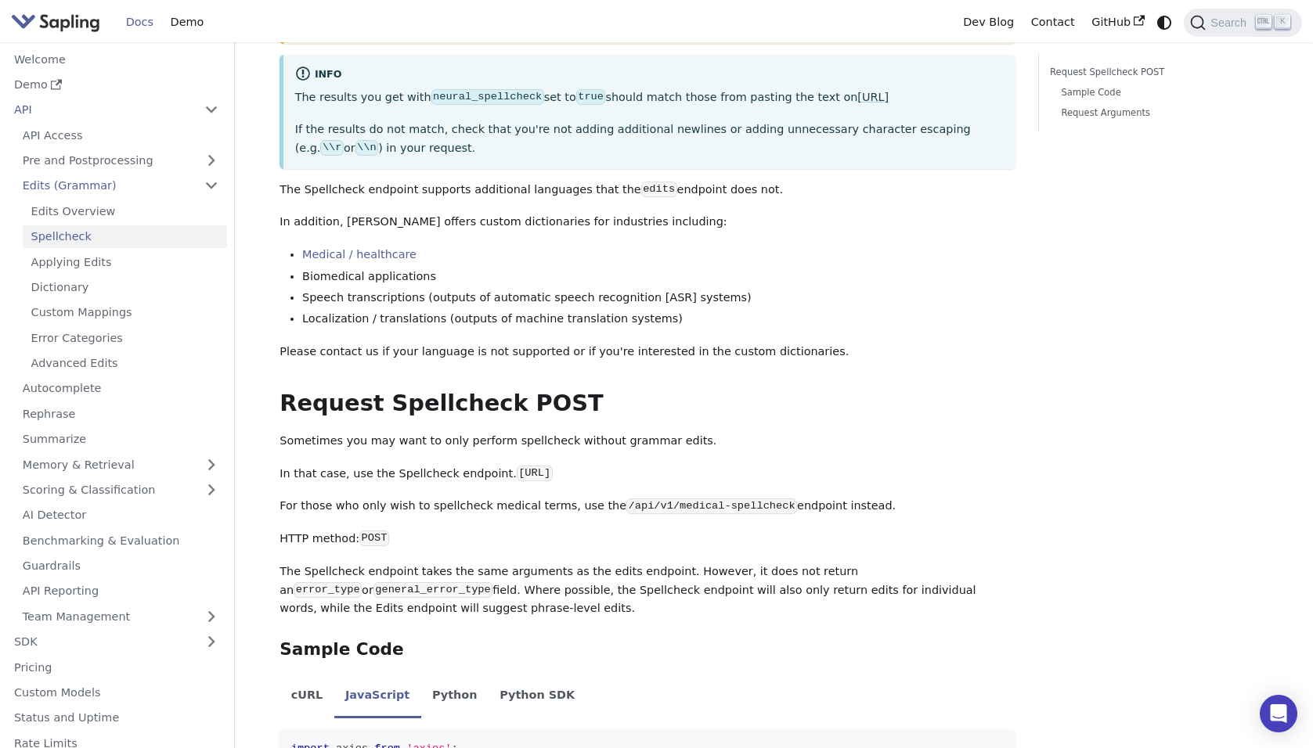
scroll to position [235, 0]
click at [1087, 93] on link "Sample Code" at bounding box center [1159, 92] width 196 height 15
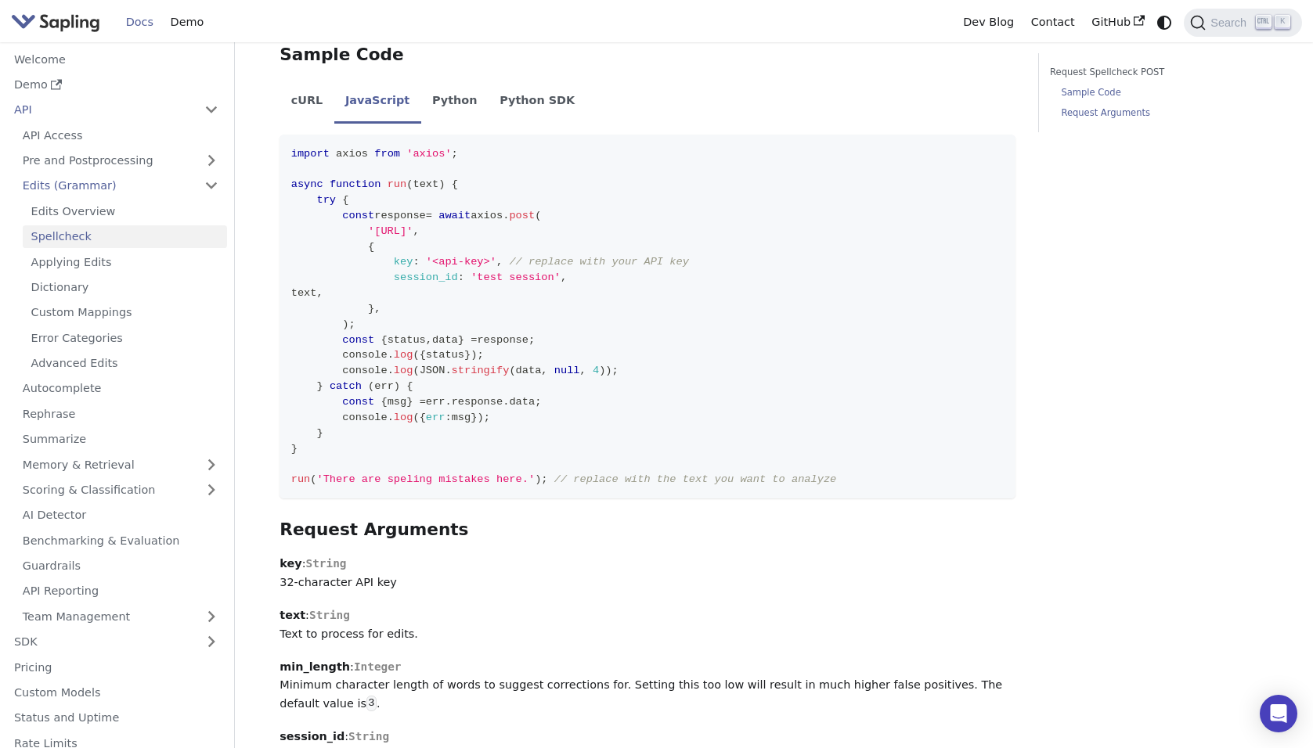
click at [1090, 119] on link "Request Arguments" at bounding box center [1159, 113] width 196 height 15
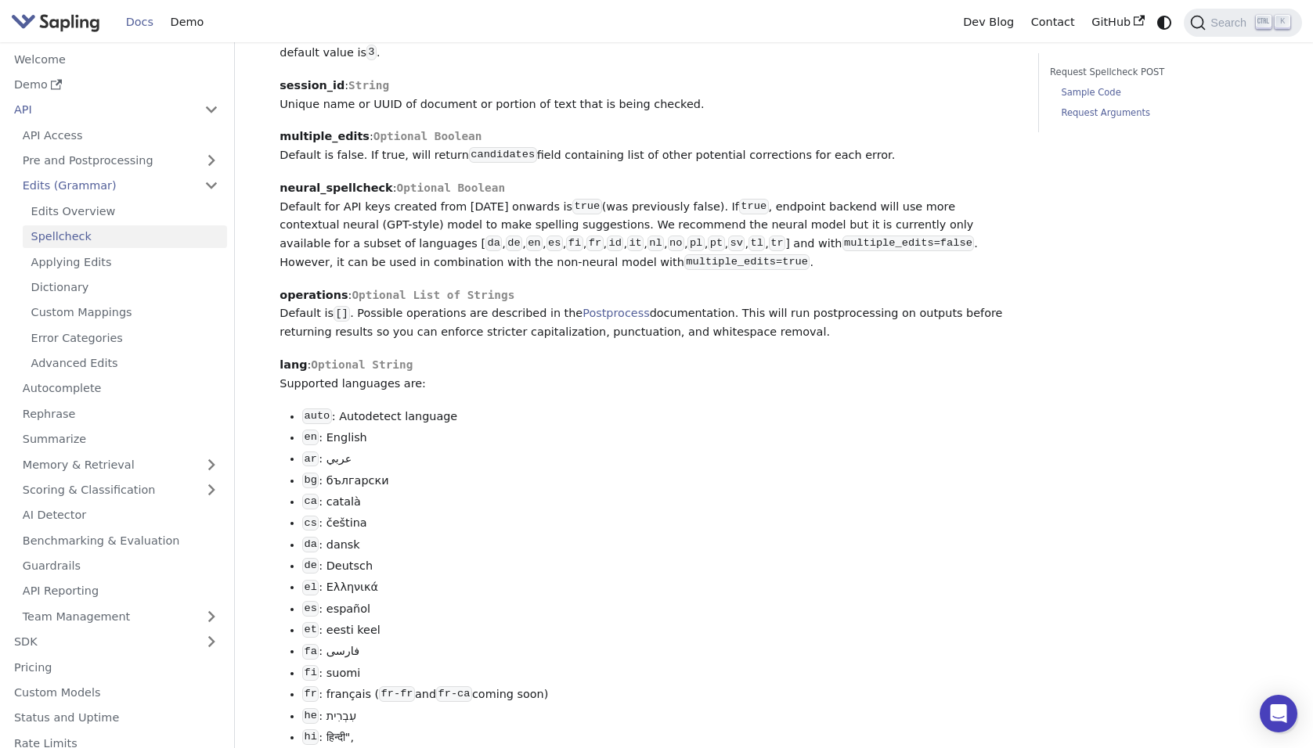
click at [1086, 90] on link "Sample Code" at bounding box center [1159, 92] width 196 height 15
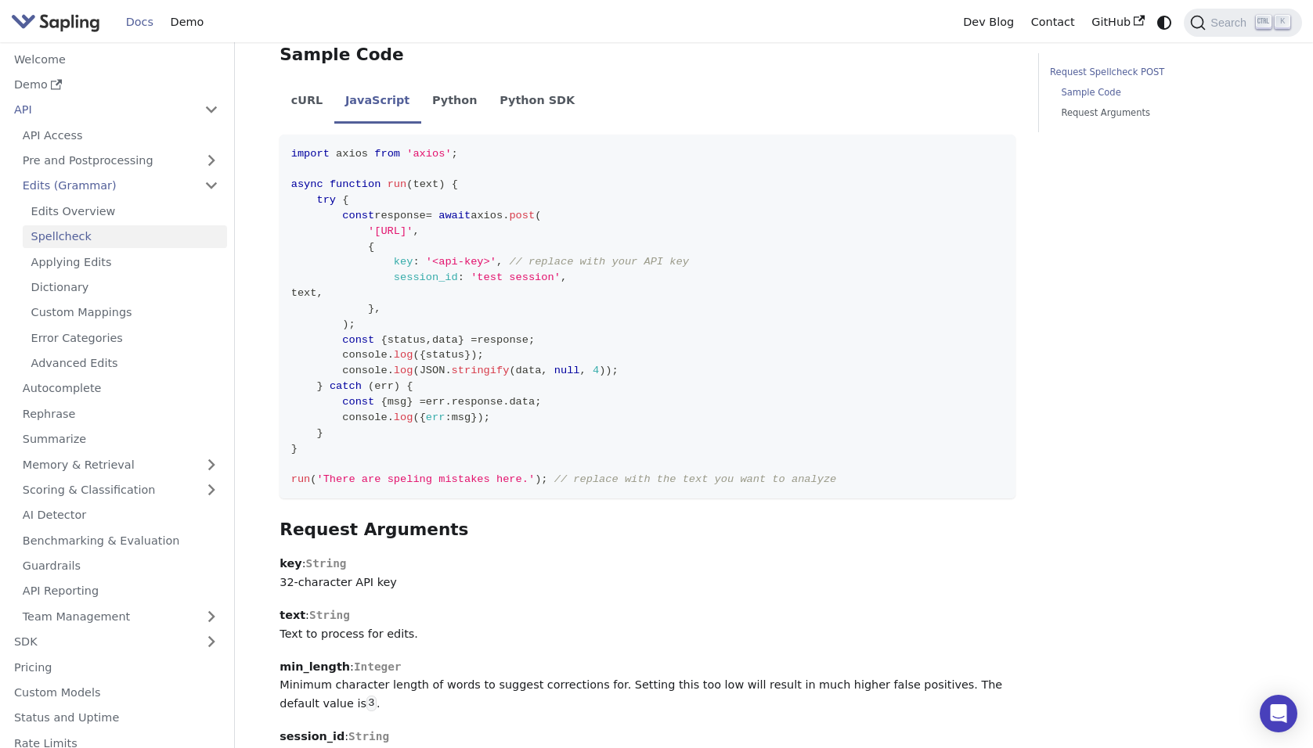
click at [1097, 69] on link "Request Spellcheck POST" at bounding box center [1156, 72] width 212 height 15
